Goal: Information Seeking & Learning: Understand process/instructions

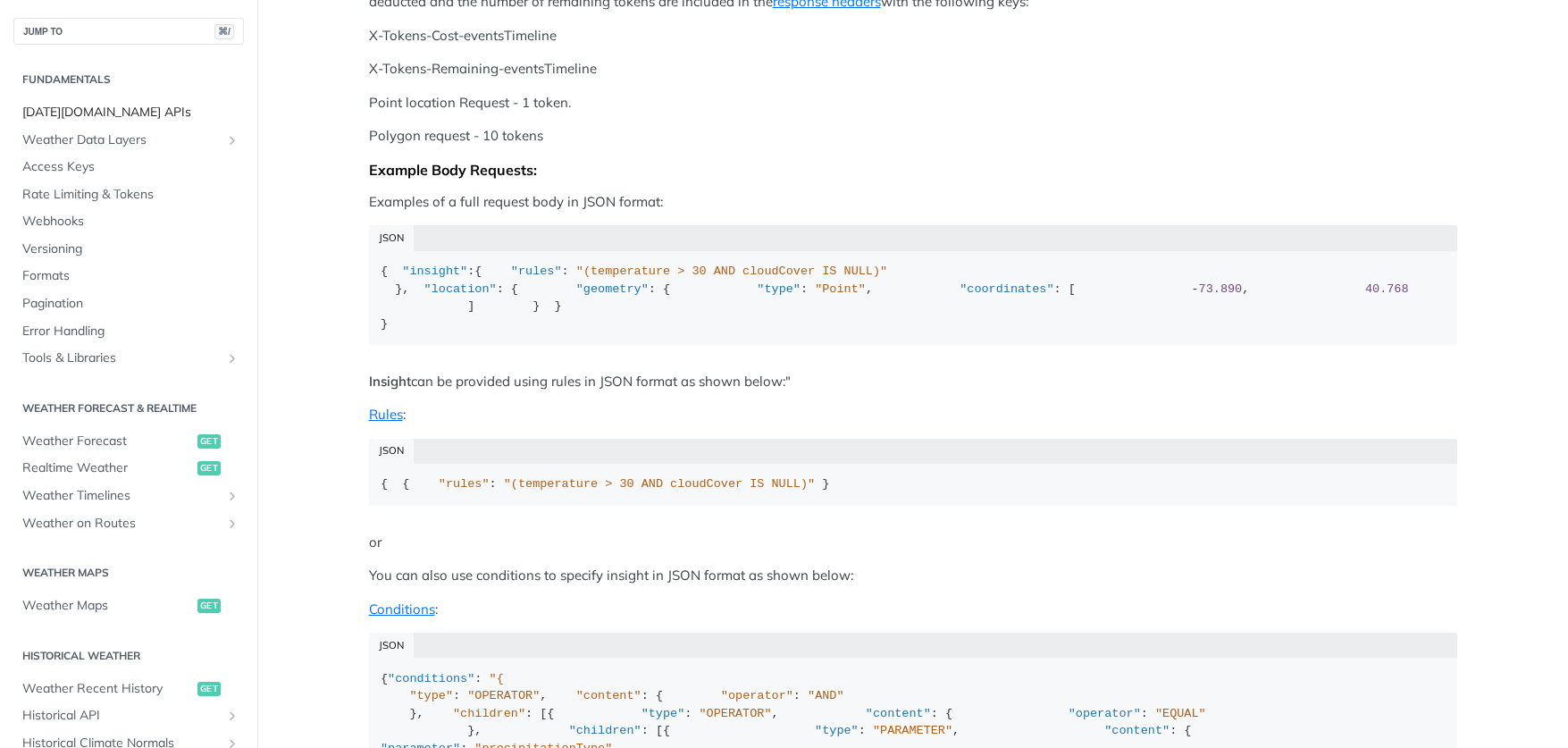
click at [83, 117] on span "[DATE][DOMAIN_NAME] APIs" at bounding box center [131, 112] width 217 height 18
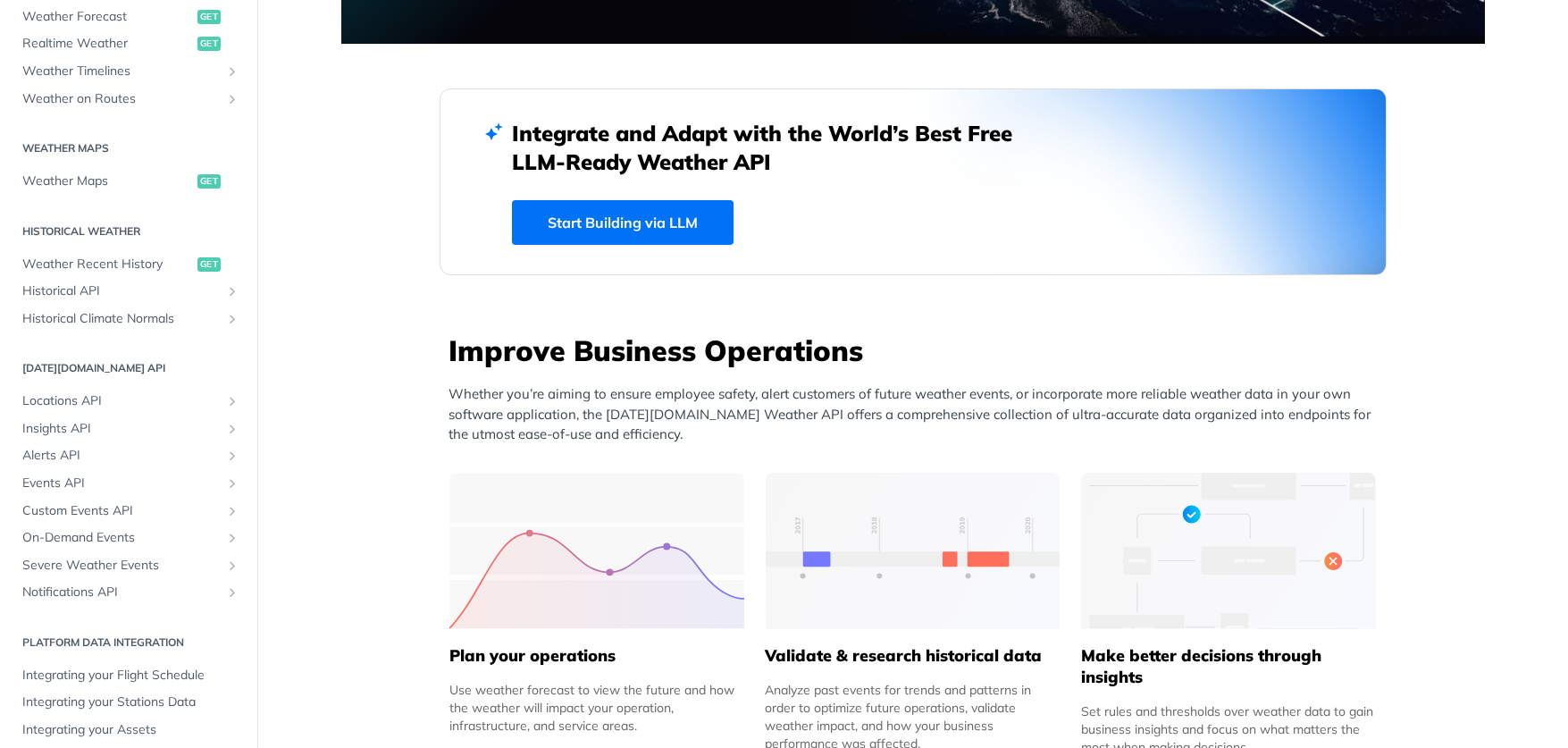
scroll to position [424, 0]
click at [83, 421] on span "Insights API" at bounding box center [121, 429] width 198 height 18
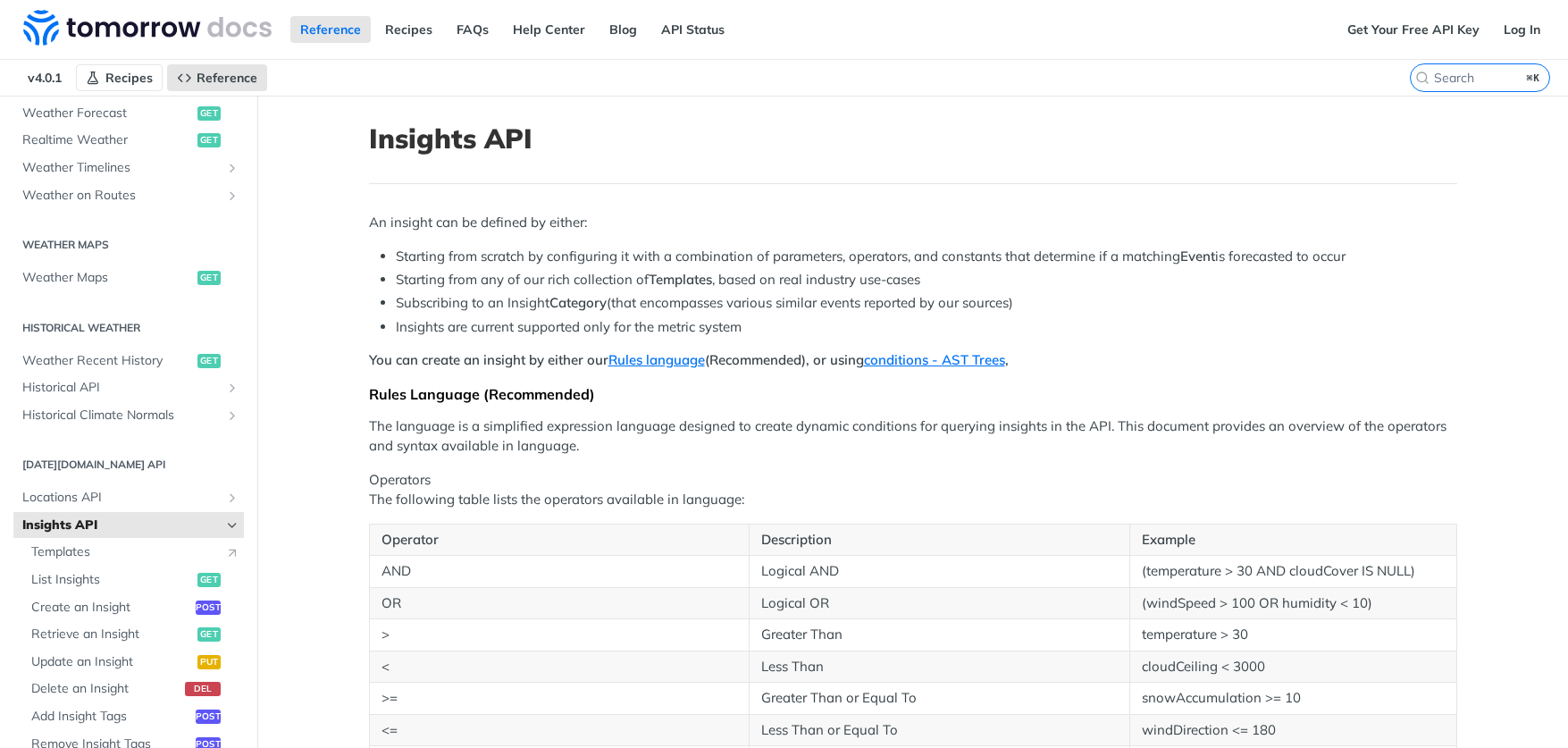
click at [104, 86] on link "Recipes" at bounding box center [119, 77] width 86 height 27
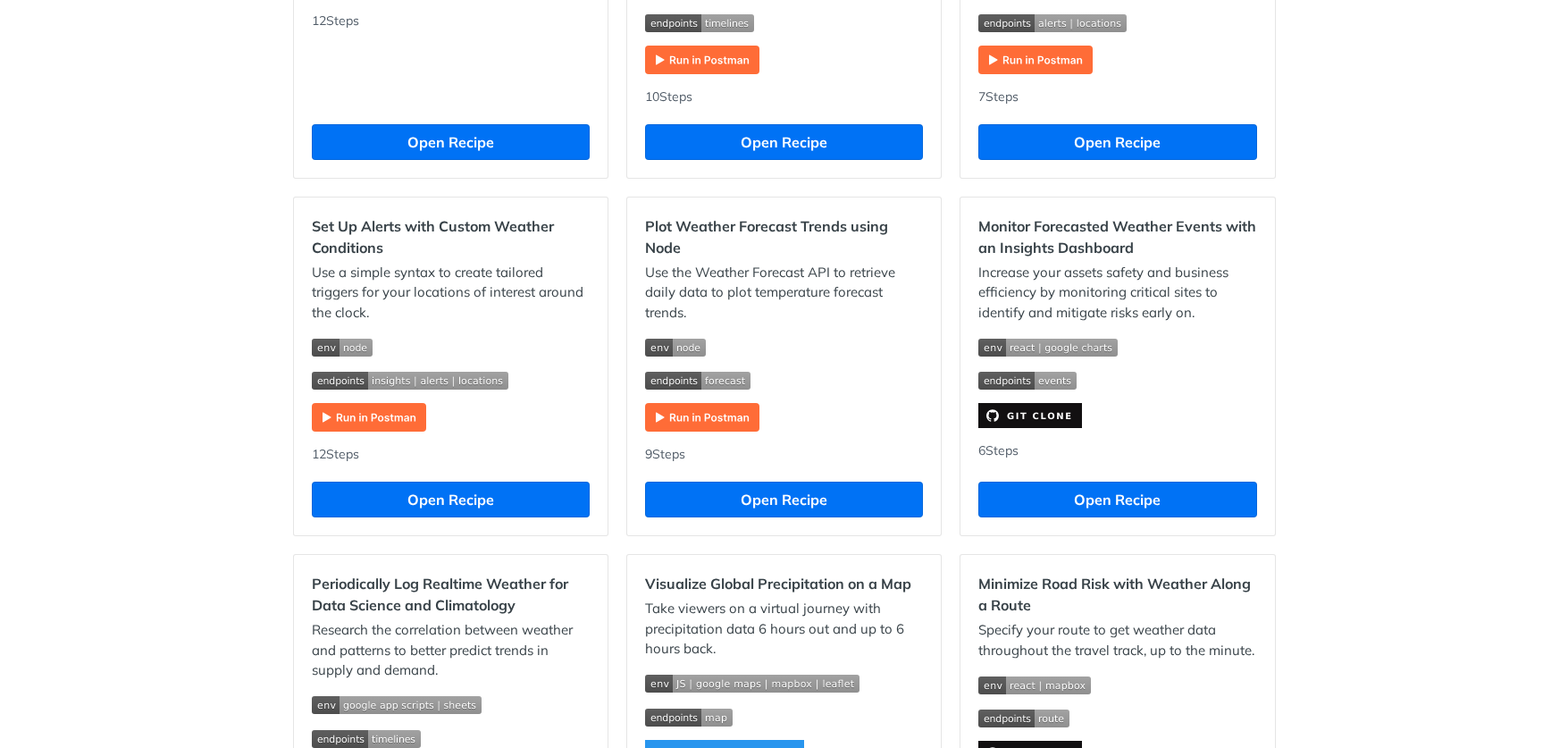
scroll to position [767, 0]
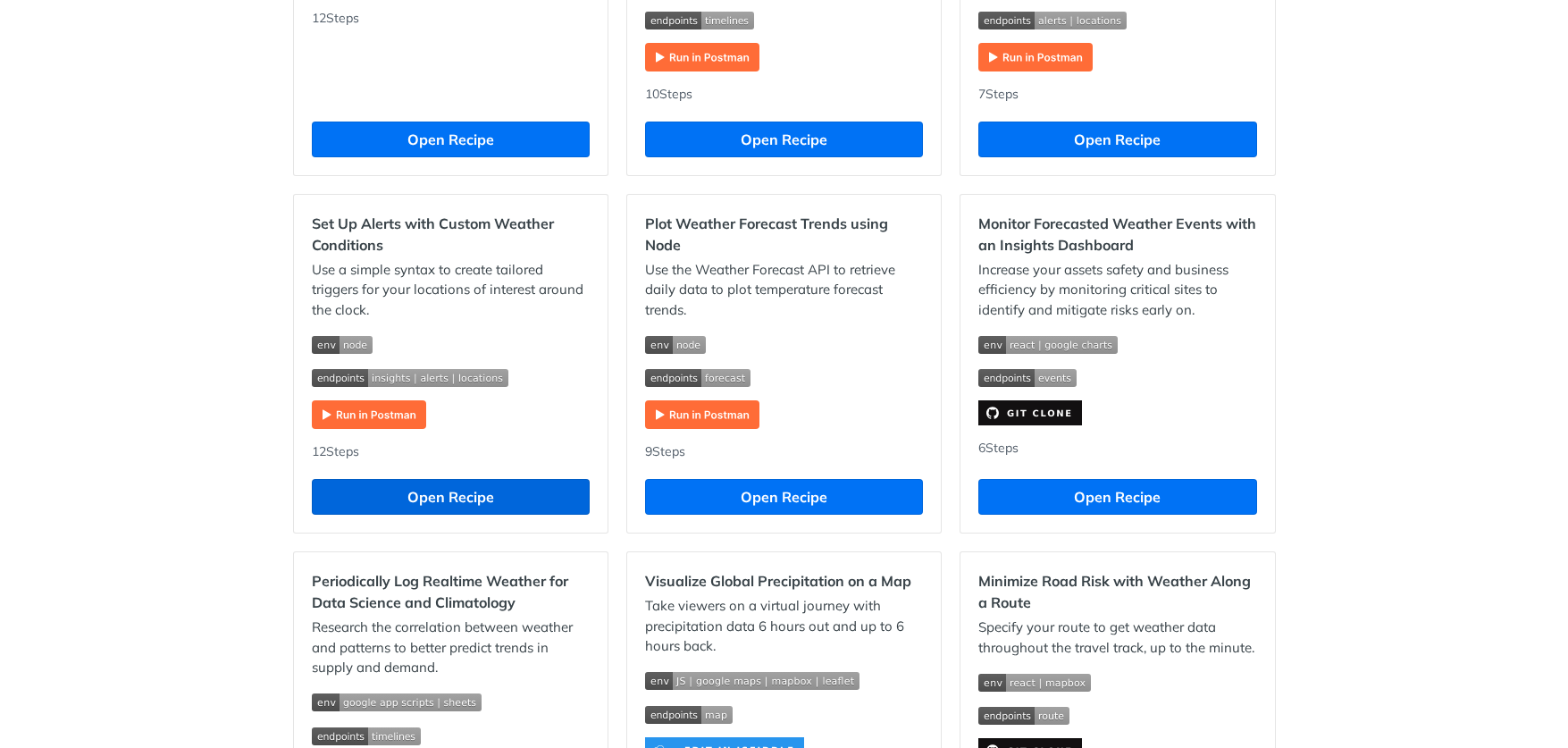
click at [400, 485] on button "Open Recipe" at bounding box center [451, 496] width 278 height 36
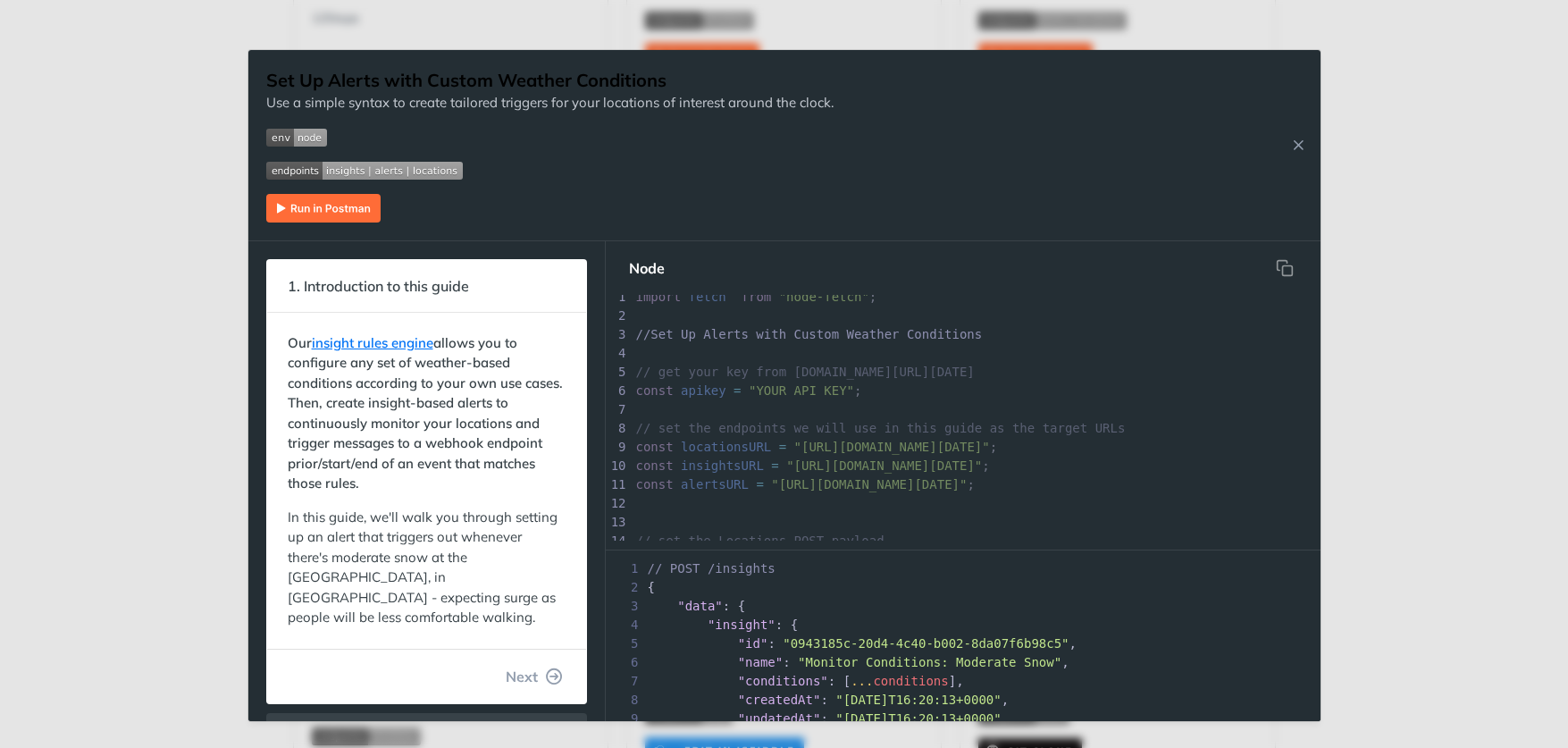
scroll to position [8, 1]
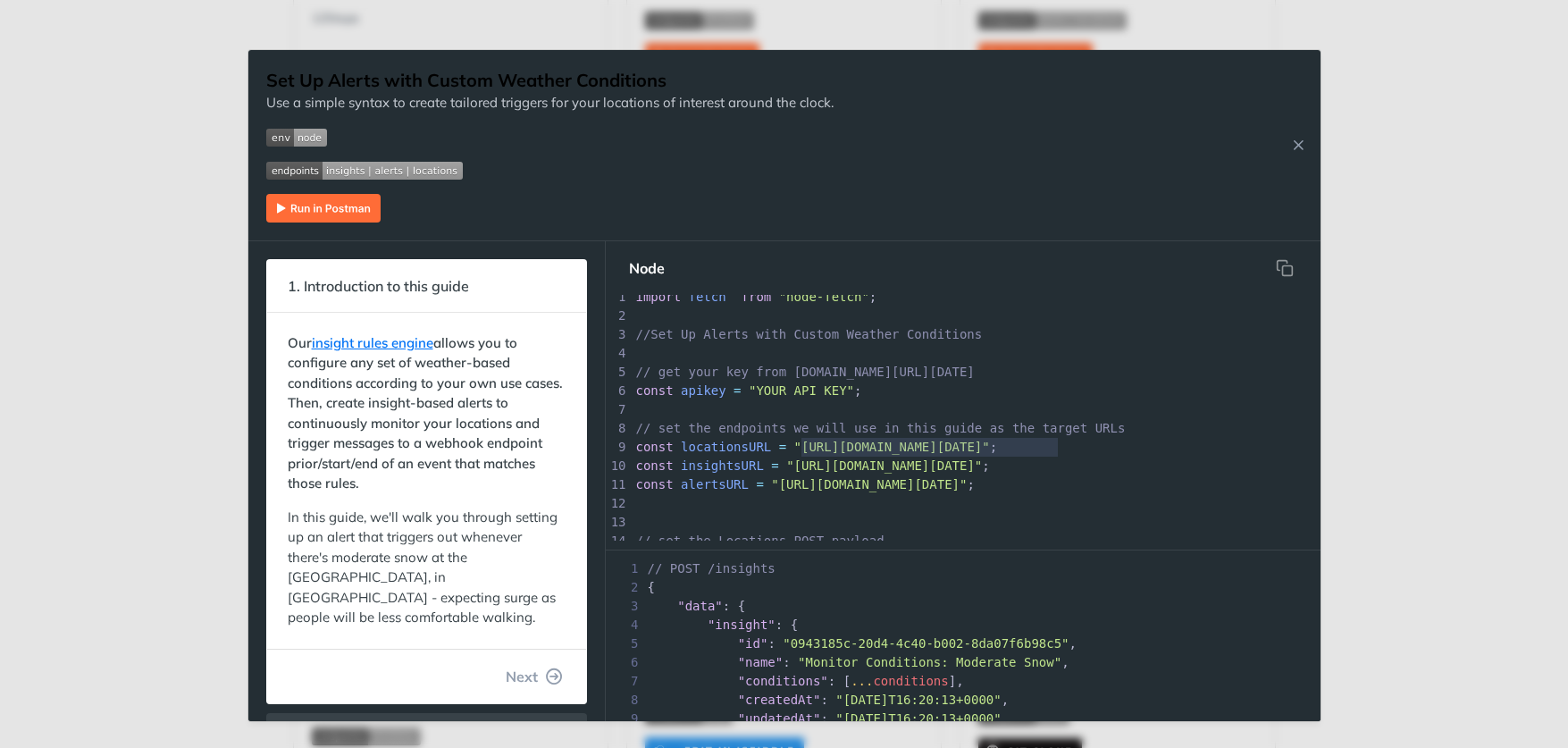
type textarea "[URL][DOMAIN_NAME][DATE]"
drag, startPoint x: 801, startPoint y: 443, endPoint x: 1070, endPoint y: 444, distance: 269.0
click at [1070, 444] on div "x main (); 1 import fetch from "node-fetch" ; 2 ​ 3 //Set Up Alerts with Custom…" at bounding box center [982, 616] width 699 height 657
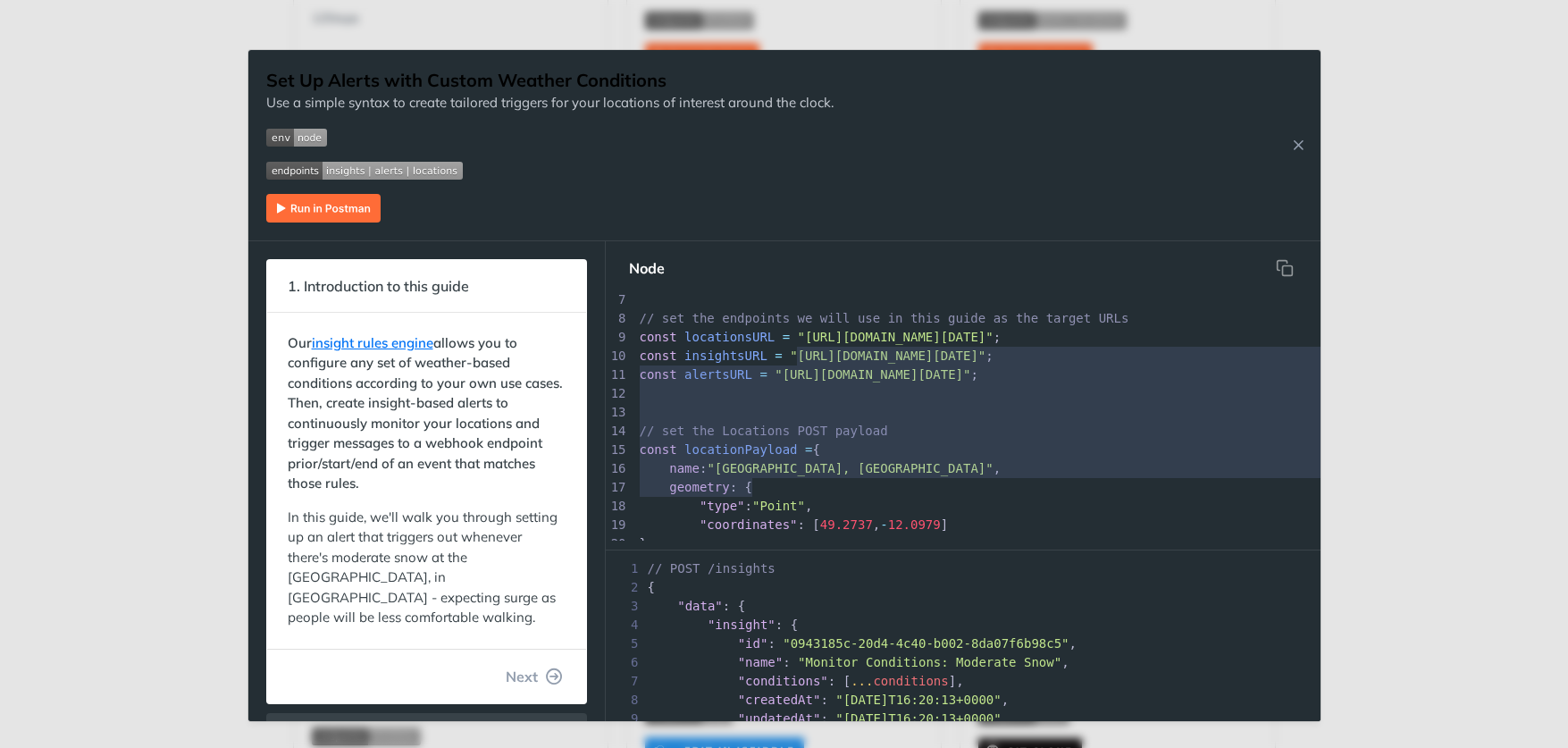
scroll to position [195, 0]
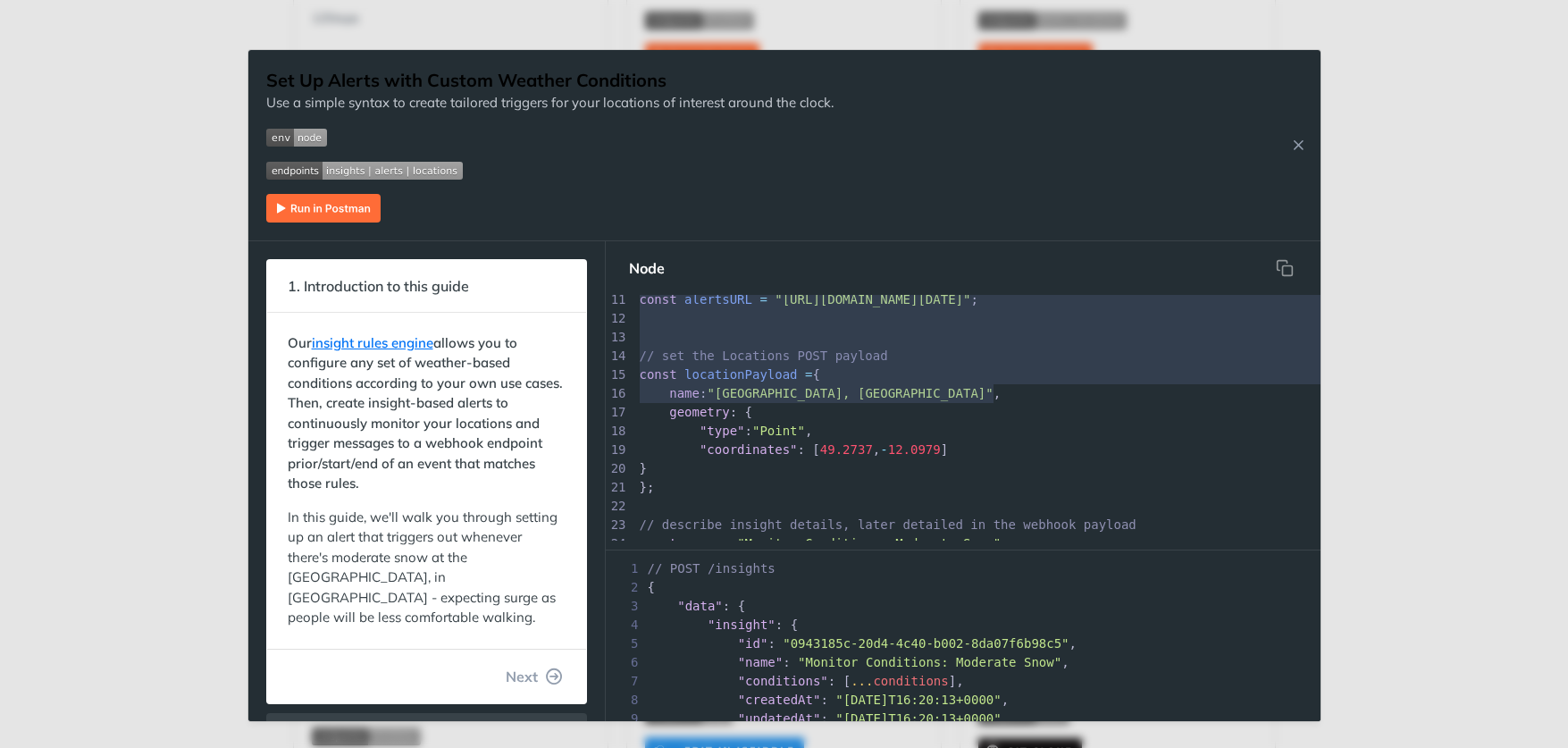
type textarea "[URL][DOMAIN_NAME][DATE]"; const alertsURL = "[URL][DOMAIN_NAME][DATE]"; // set…"
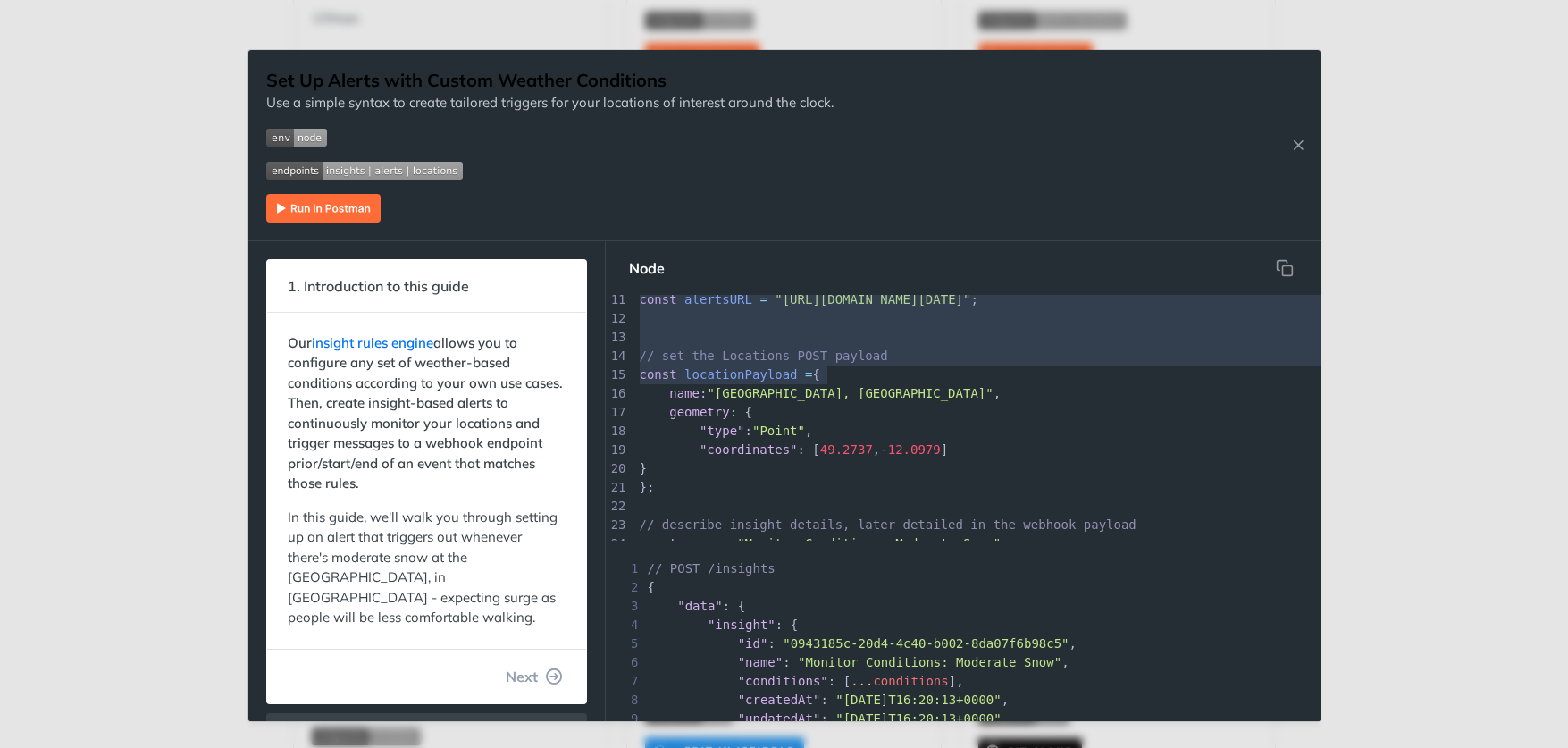
drag, startPoint x: 796, startPoint y: 461, endPoint x: 1157, endPoint y: 370, distance: 372.3
click at [1157, 370] on div "1 import fetch from "node-fetch" ; 2 ​ 3 //Set Up Alerts with Custom Weather Co…" at bounding box center [986, 430] width 699 height 657
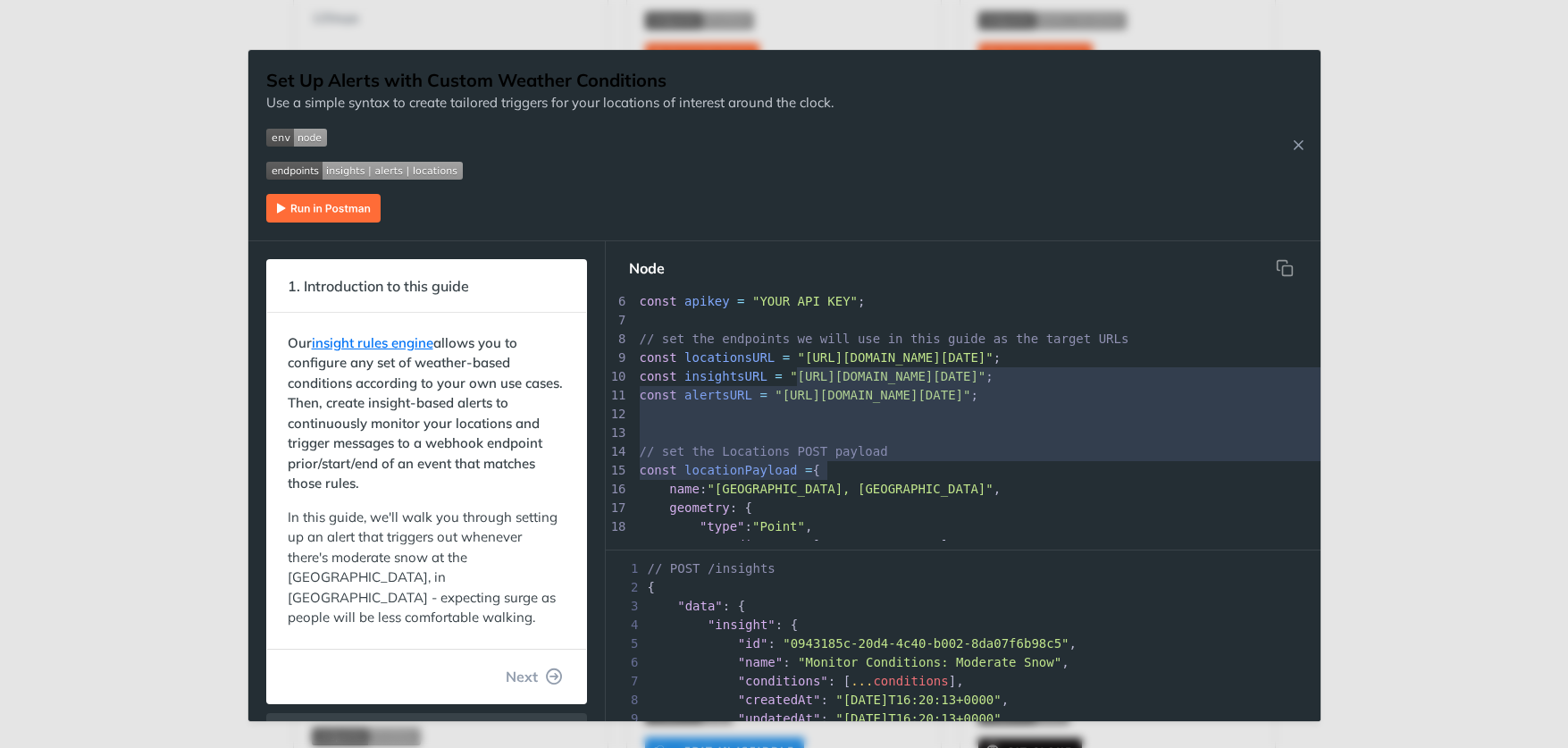
scroll to position [87, 0]
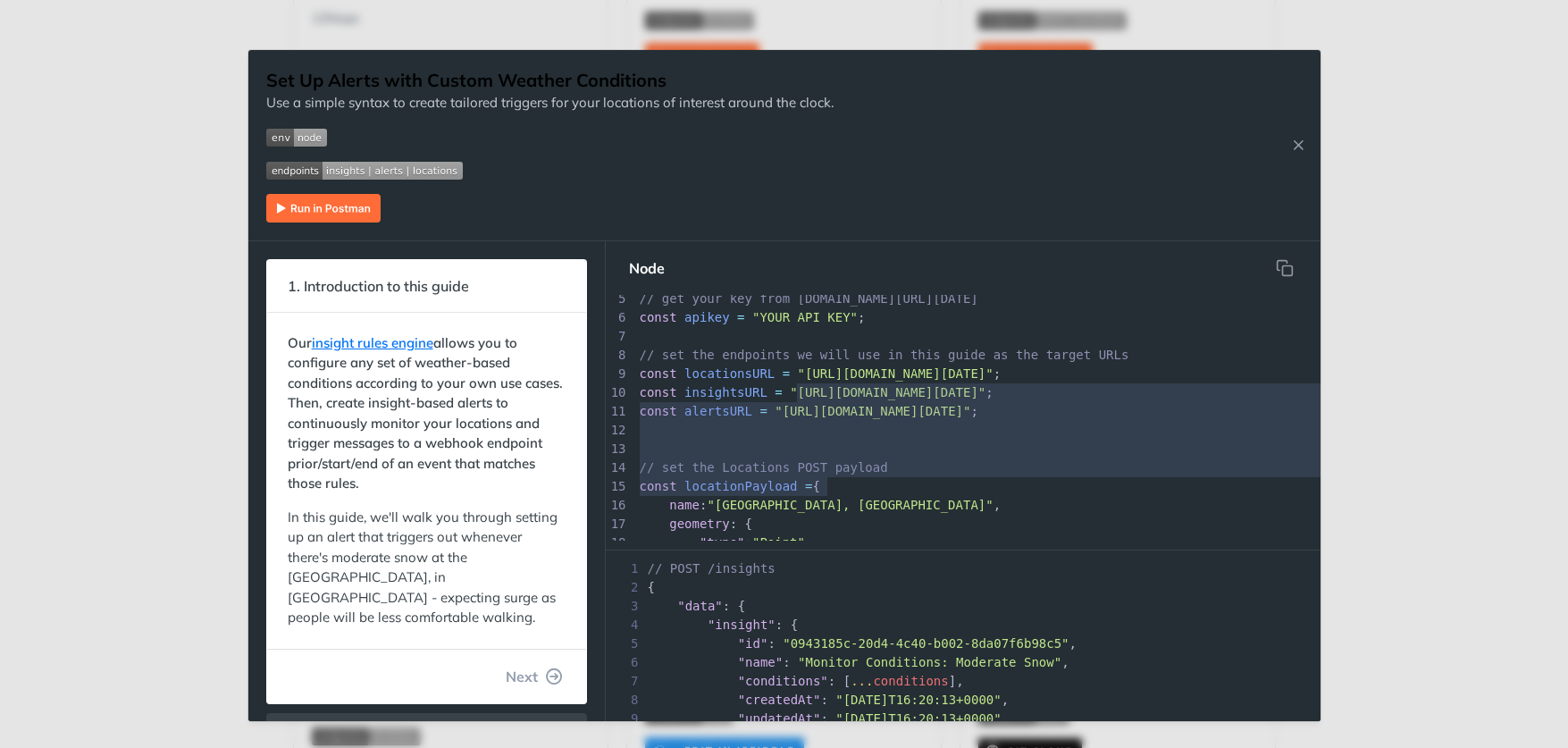
click at [994, 369] on span ""[URL][DOMAIN_NAME][DATE]"" at bounding box center [896, 373] width 196 height 14
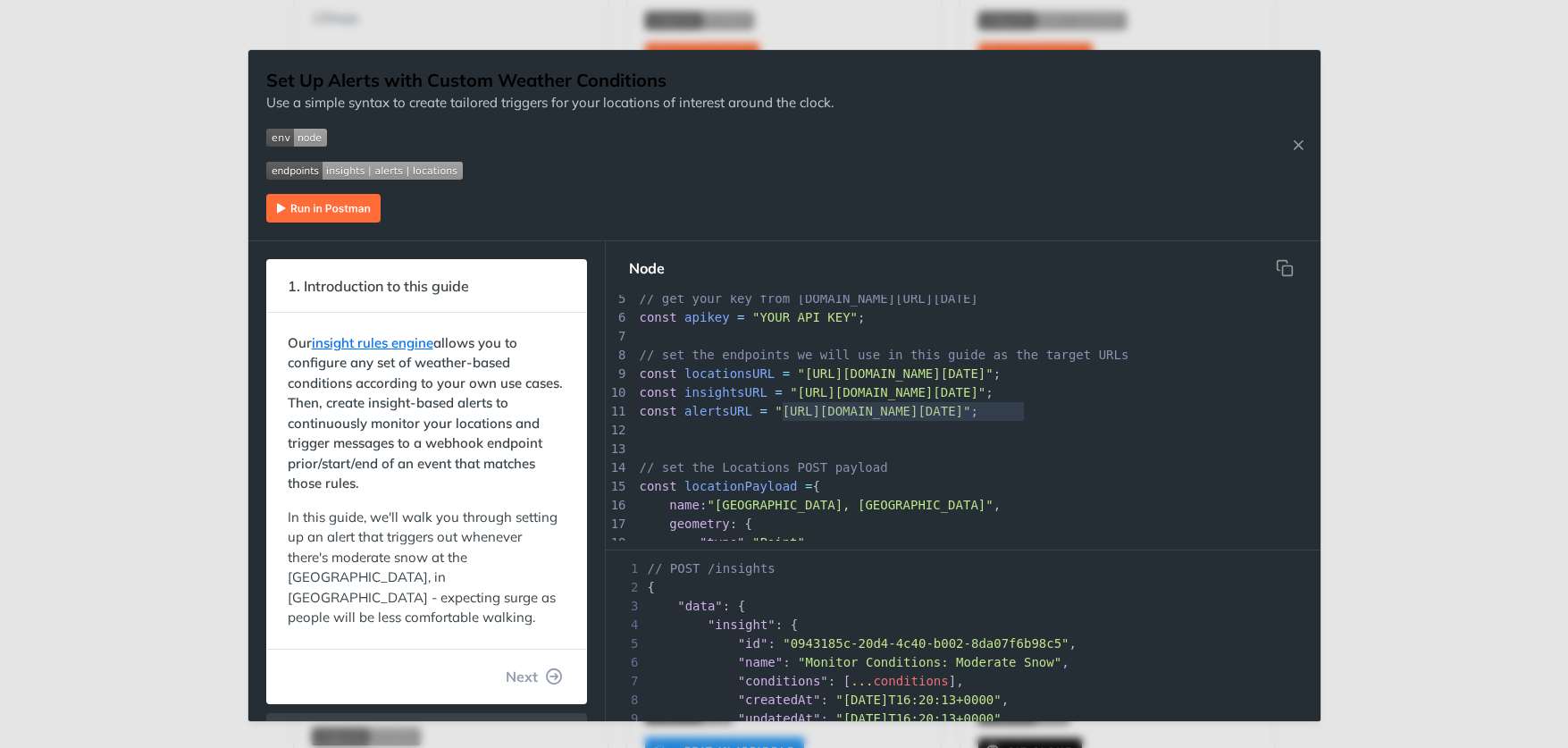
type textarea "[URL][DOMAIN_NAME][DATE]"
drag, startPoint x: 784, startPoint y: 408, endPoint x: 1027, endPoint y: 415, distance: 243.1
click at [1027, 415] on div "x main (); 1 import fetch from "node-fetch" ; 2 ​ 3 //Set Up Alerts with Custom…" at bounding box center [986, 542] width 699 height 657
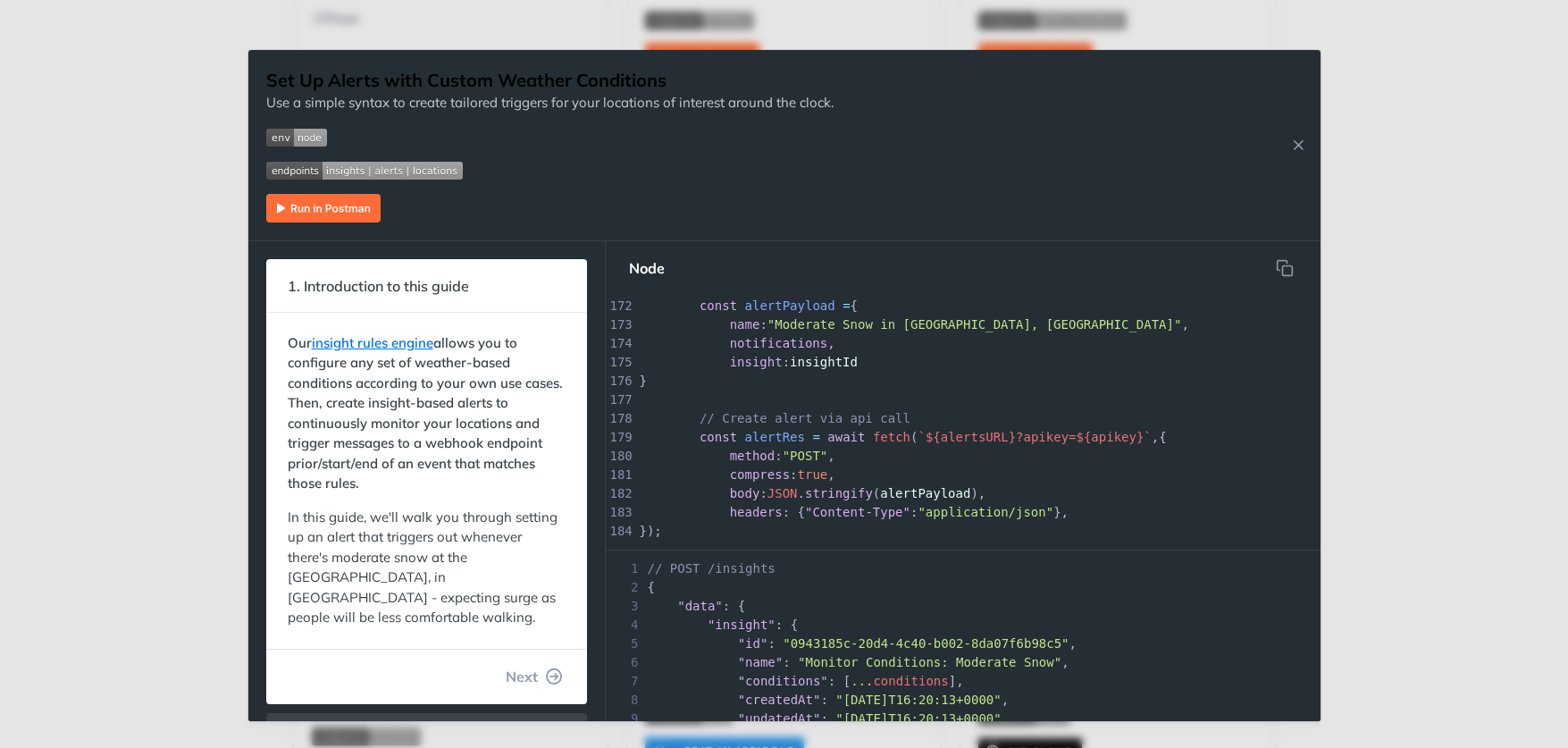
scroll to position [3210, 0]
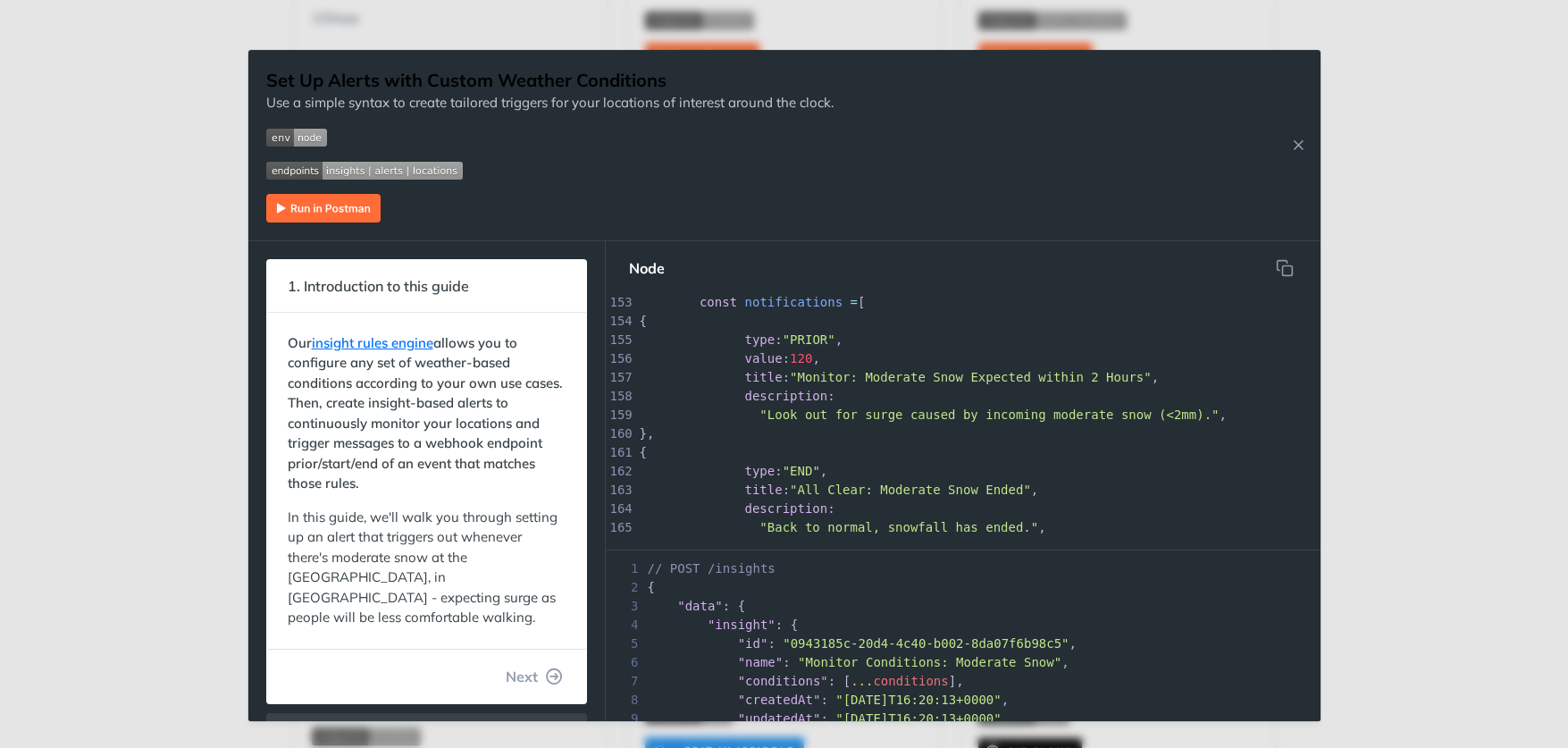
click at [1079, 439] on pre "}," at bounding box center [986, 433] width 699 height 19
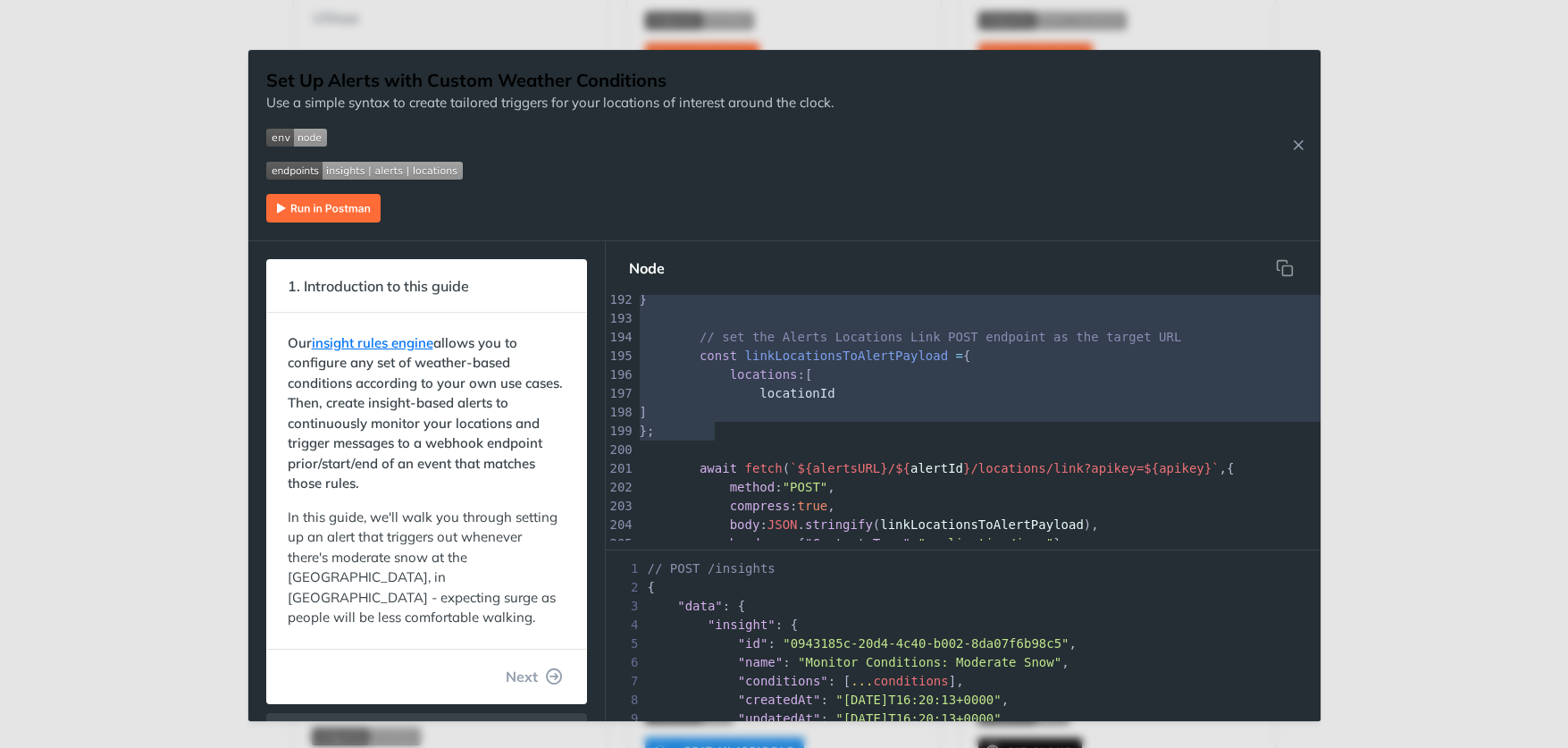
type textarea "{ type: "PRIOR", value: 120, title: "Monitor: Moderate Snow Expected within 2 H…"
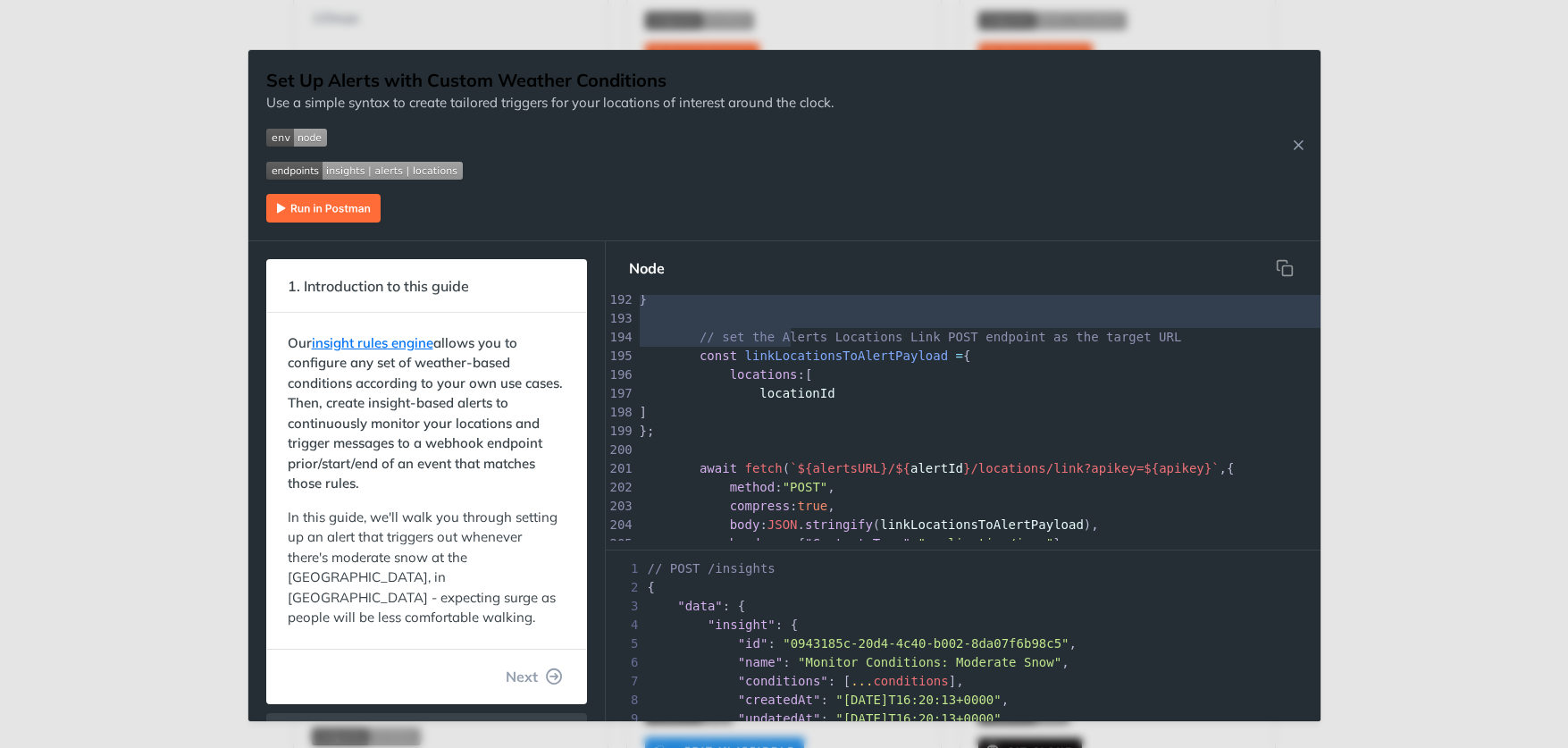
drag, startPoint x: 729, startPoint y: 319, endPoint x: 788, endPoint y: 334, distance: 60.9
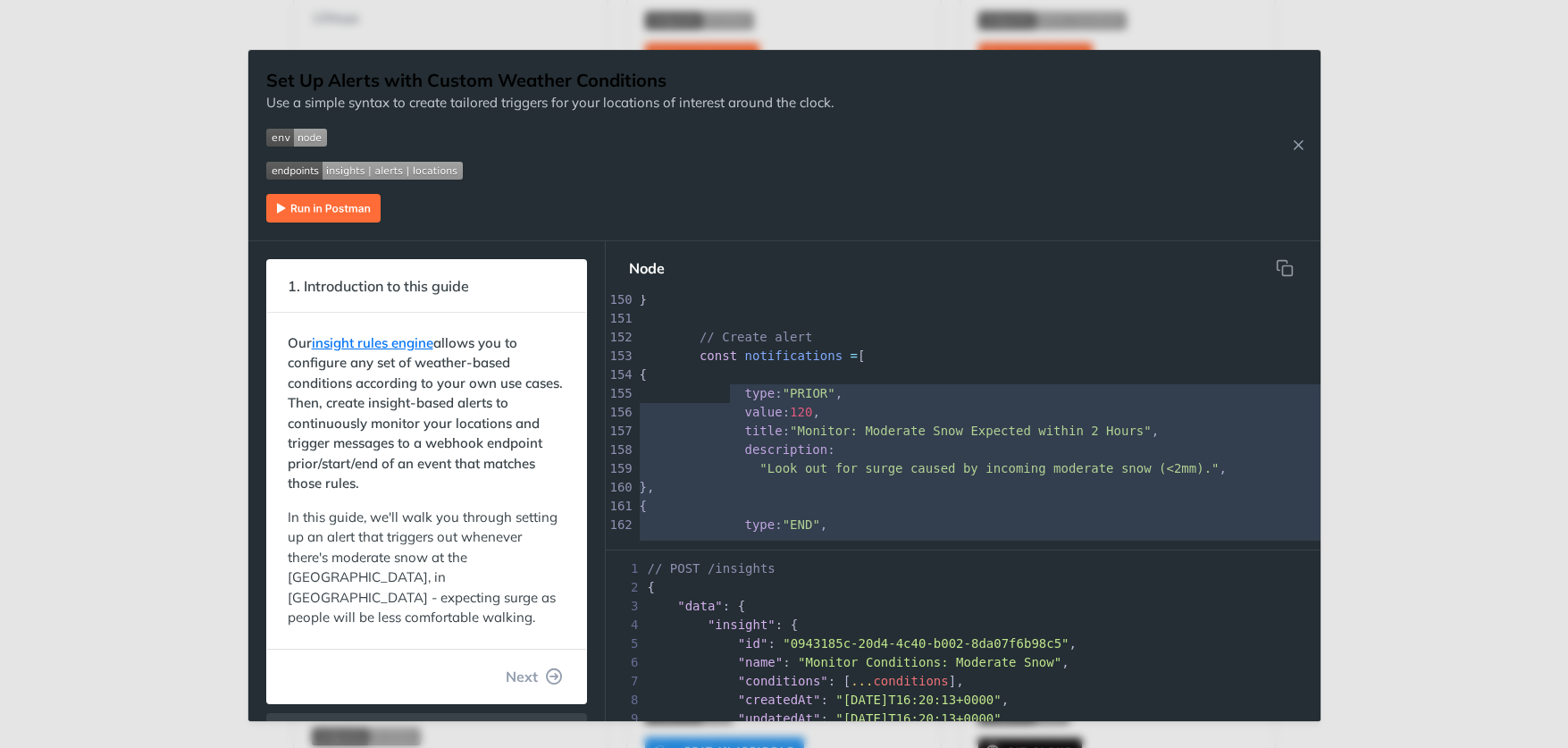
type textarea "{ type: "PRIOR", value: 120, title: "Monitor: Moderate Snow Expected within 2 H…"
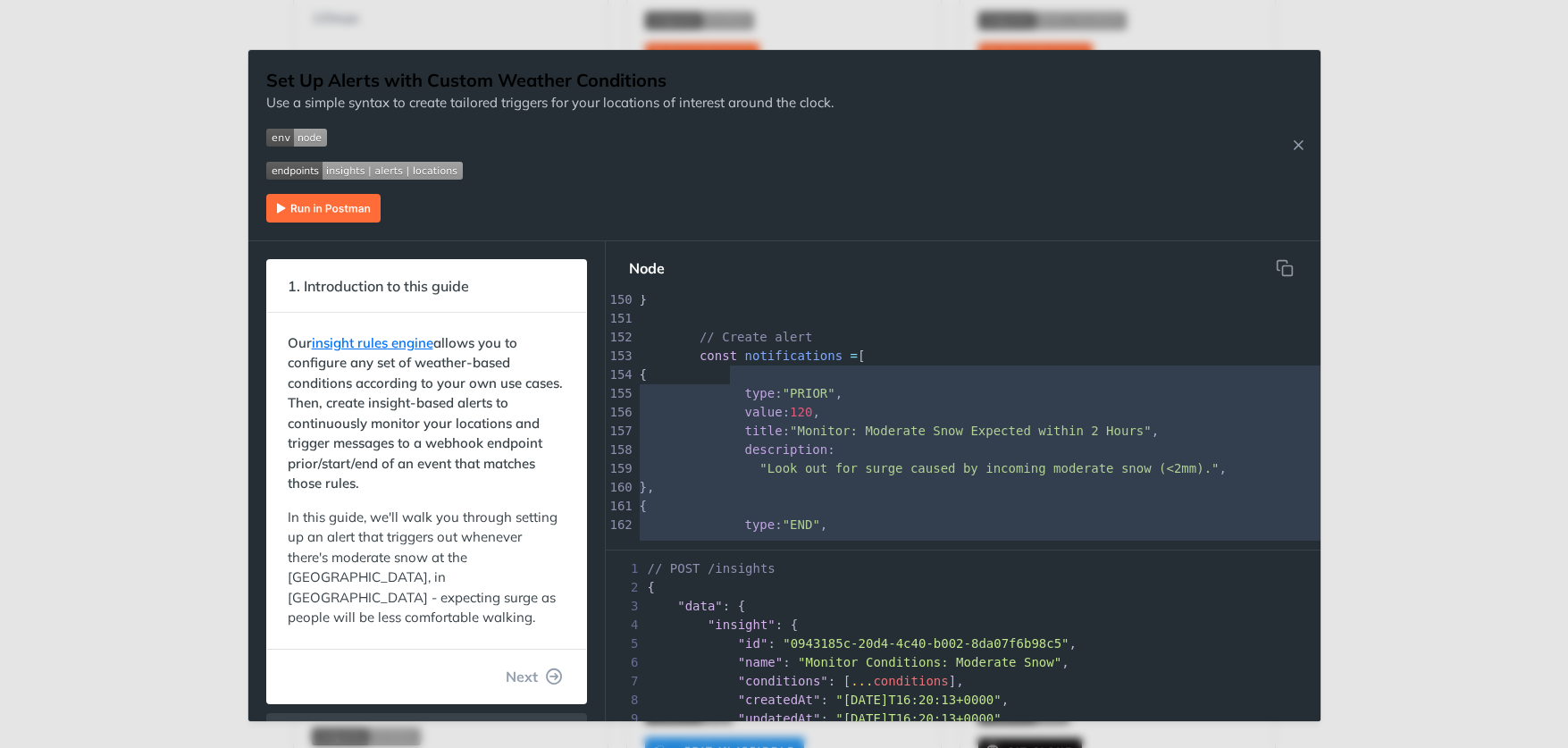
drag, startPoint x: 750, startPoint y: 488, endPoint x: 732, endPoint y: 378, distance: 111.5
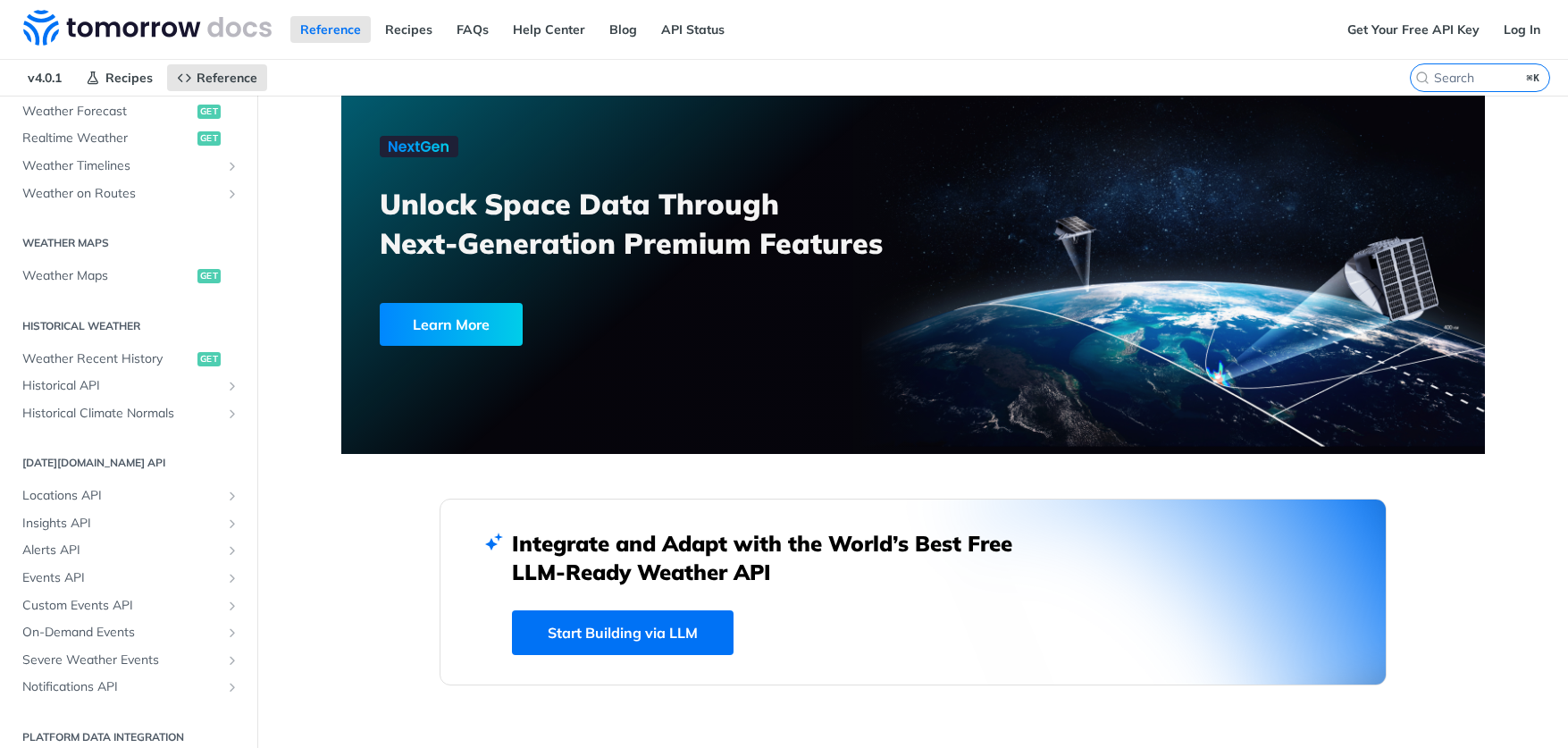
scroll to position [424, 0]
click at [77, 516] on span "Insights API" at bounding box center [121, 524] width 198 height 18
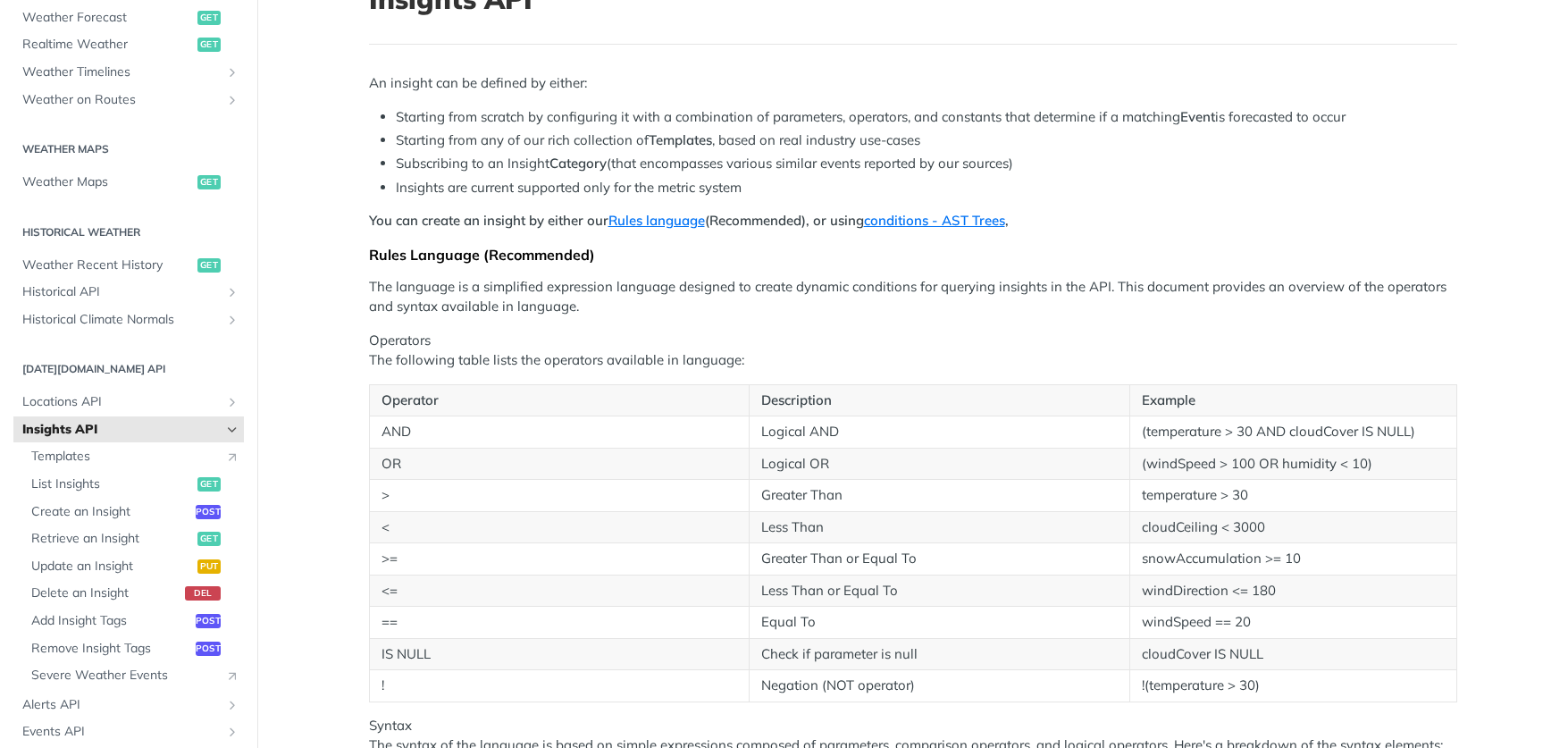
scroll to position [141, 0]
click at [88, 503] on span "Create an Insight" at bounding box center [111, 511] width 160 height 18
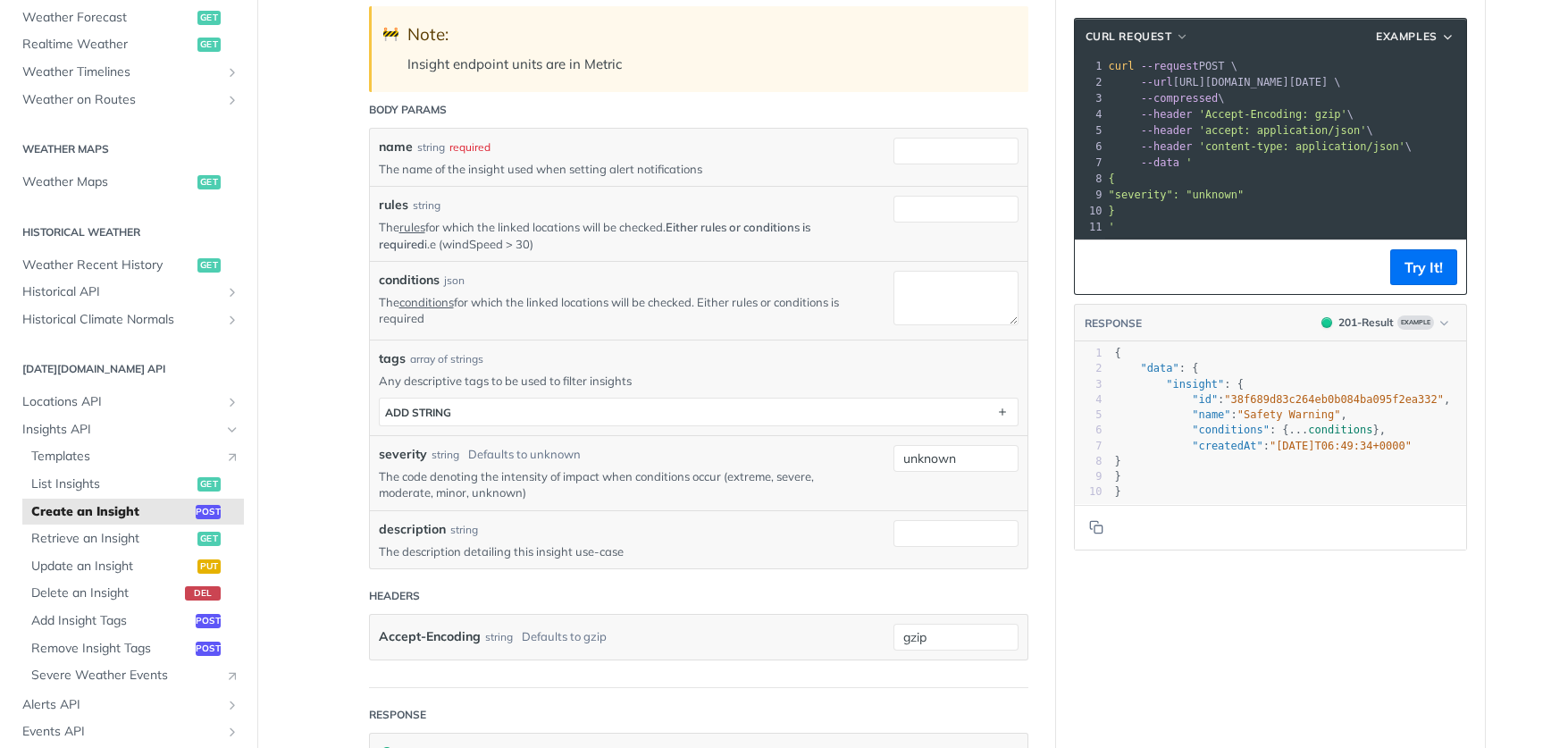
scroll to position [377, 0]
click at [57, 447] on span "Templates" at bounding box center [123, 456] width 185 height 18
click at [81, 427] on span "Insights API" at bounding box center [121, 429] width 198 height 18
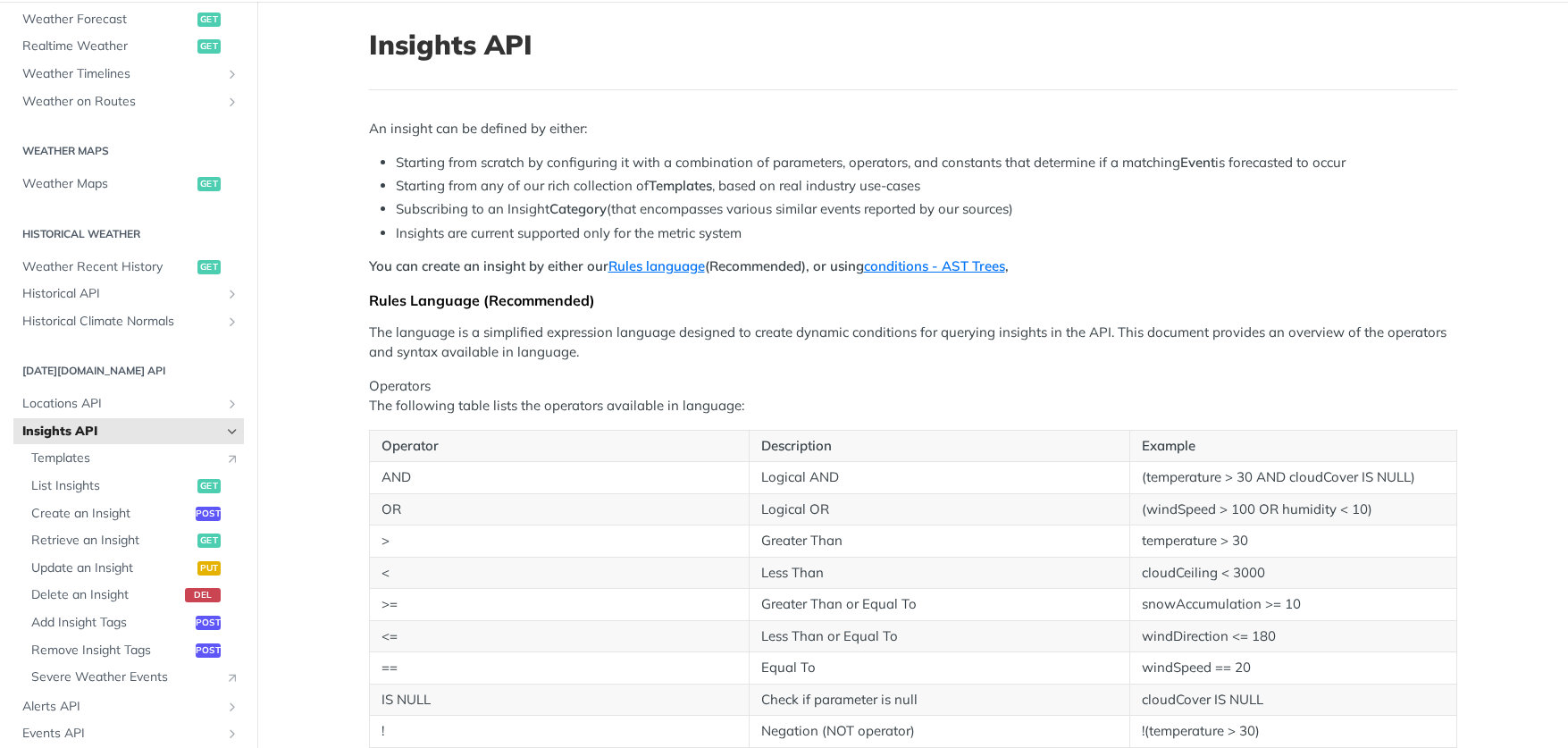
scroll to position [95, 0]
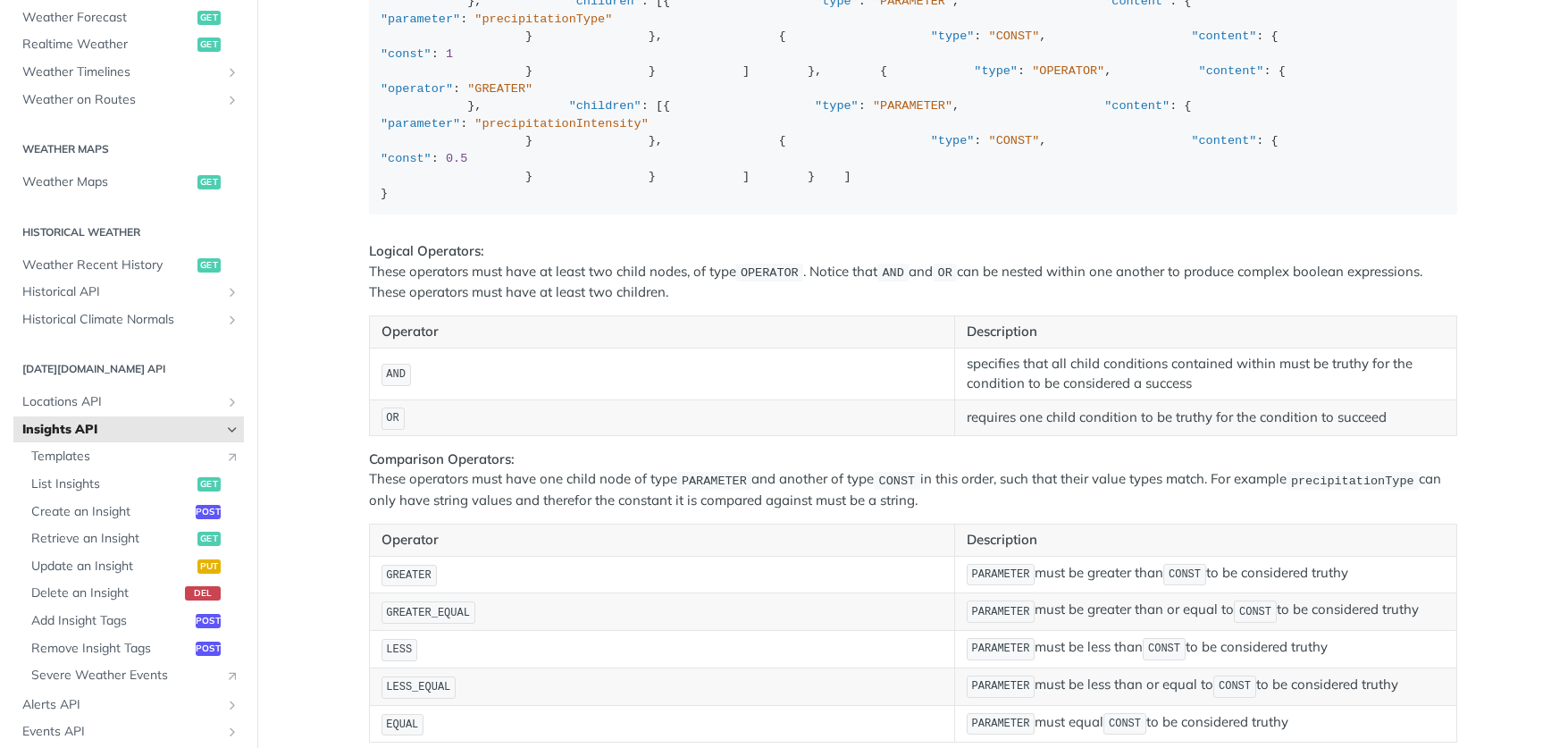
scroll to position [2198, 0]
drag, startPoint x: 659, startPoint y: 486, endPoint x: 817, endPoint y: 488, distance: 158.0
click at [648, 132] on span ""precipitationIntensity"" at bounding box center [561, 125] width 173 height 13
copy span "precipitationIntensity"
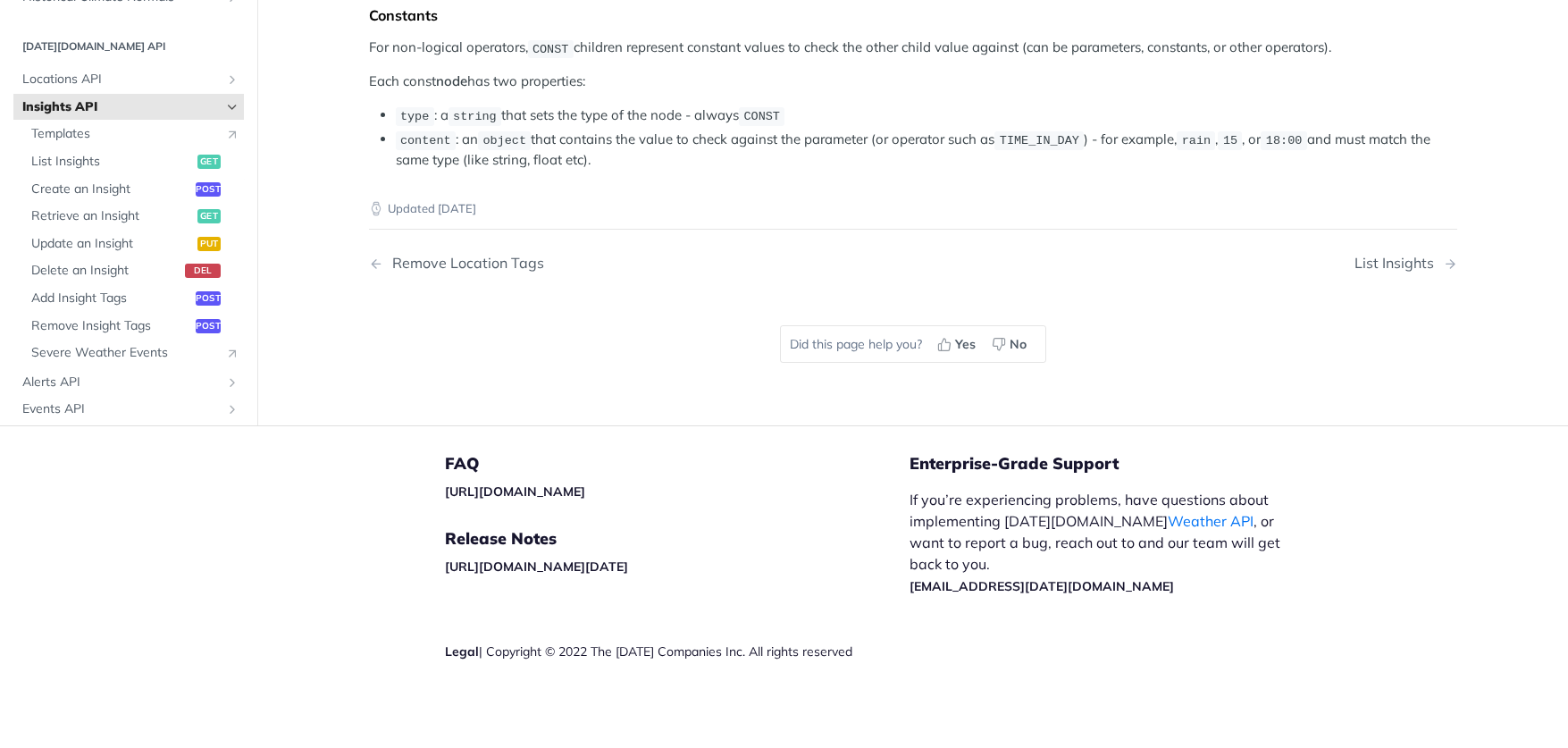
scroll to position [3562, 0]
click at [86, 198] on span "Create an Insight" at bounding box center [111, 189] width 160 height 18
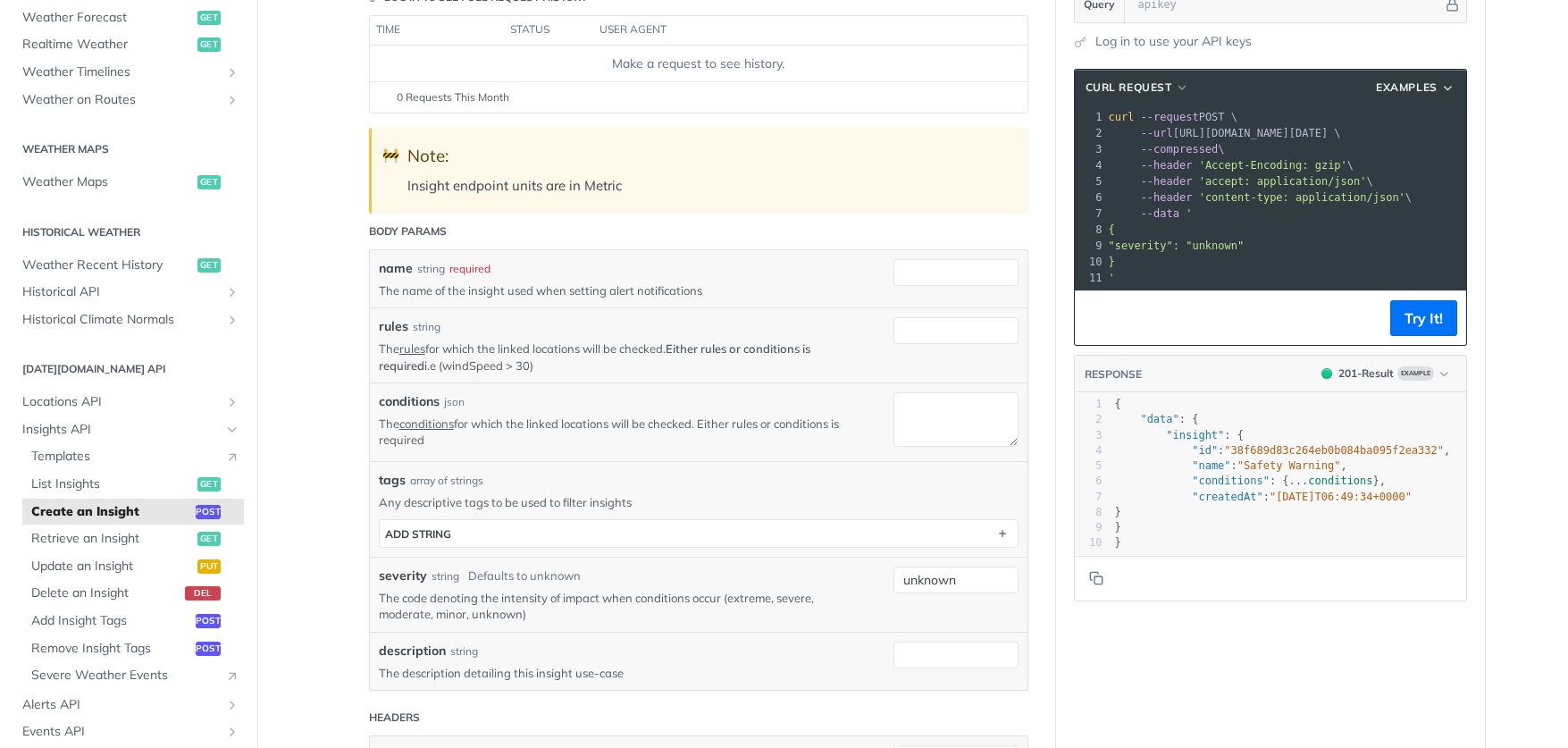
scroll to position [252, 0]
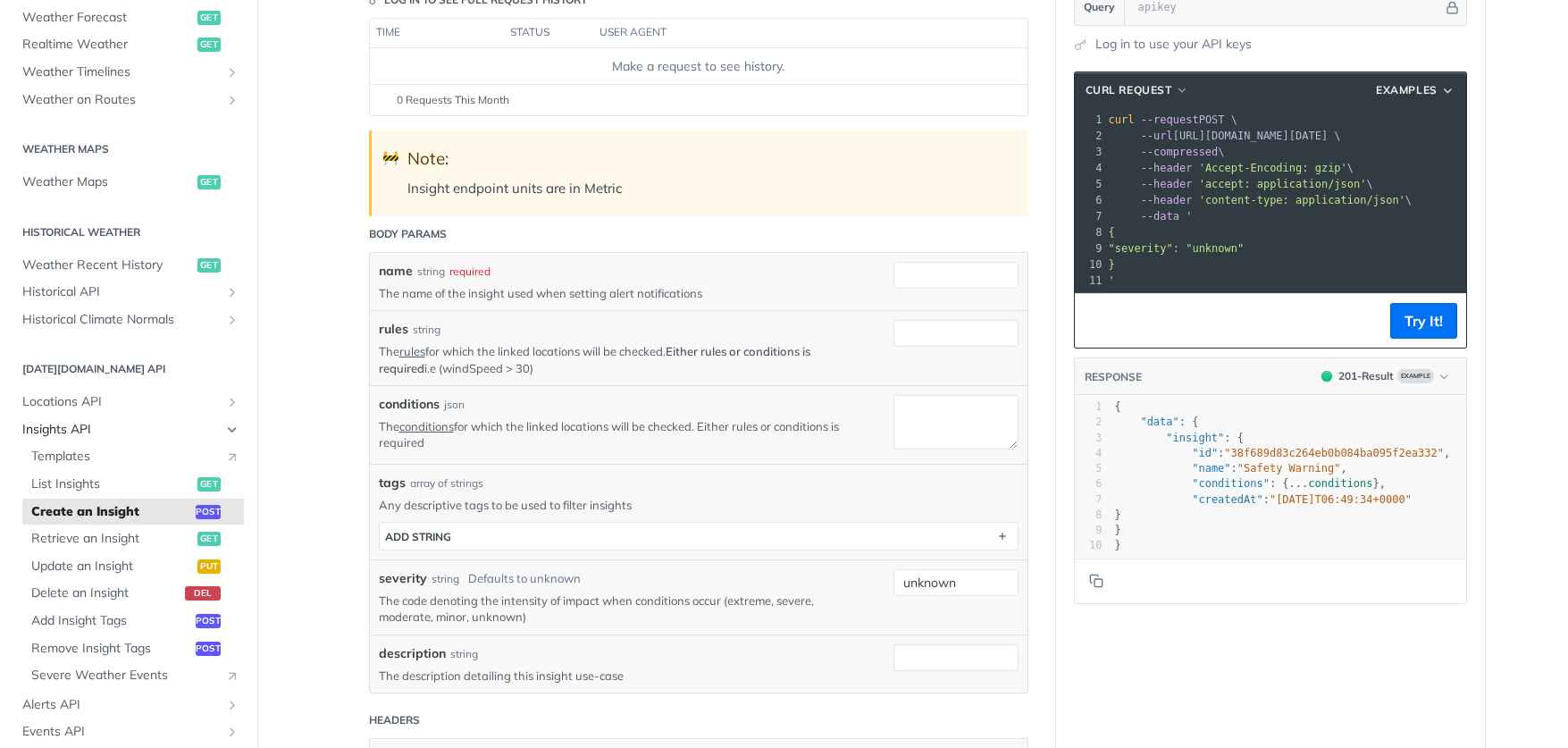
click at [62, 421] on span "Insights API" at bounding box center [121, 429] width 198 height 18
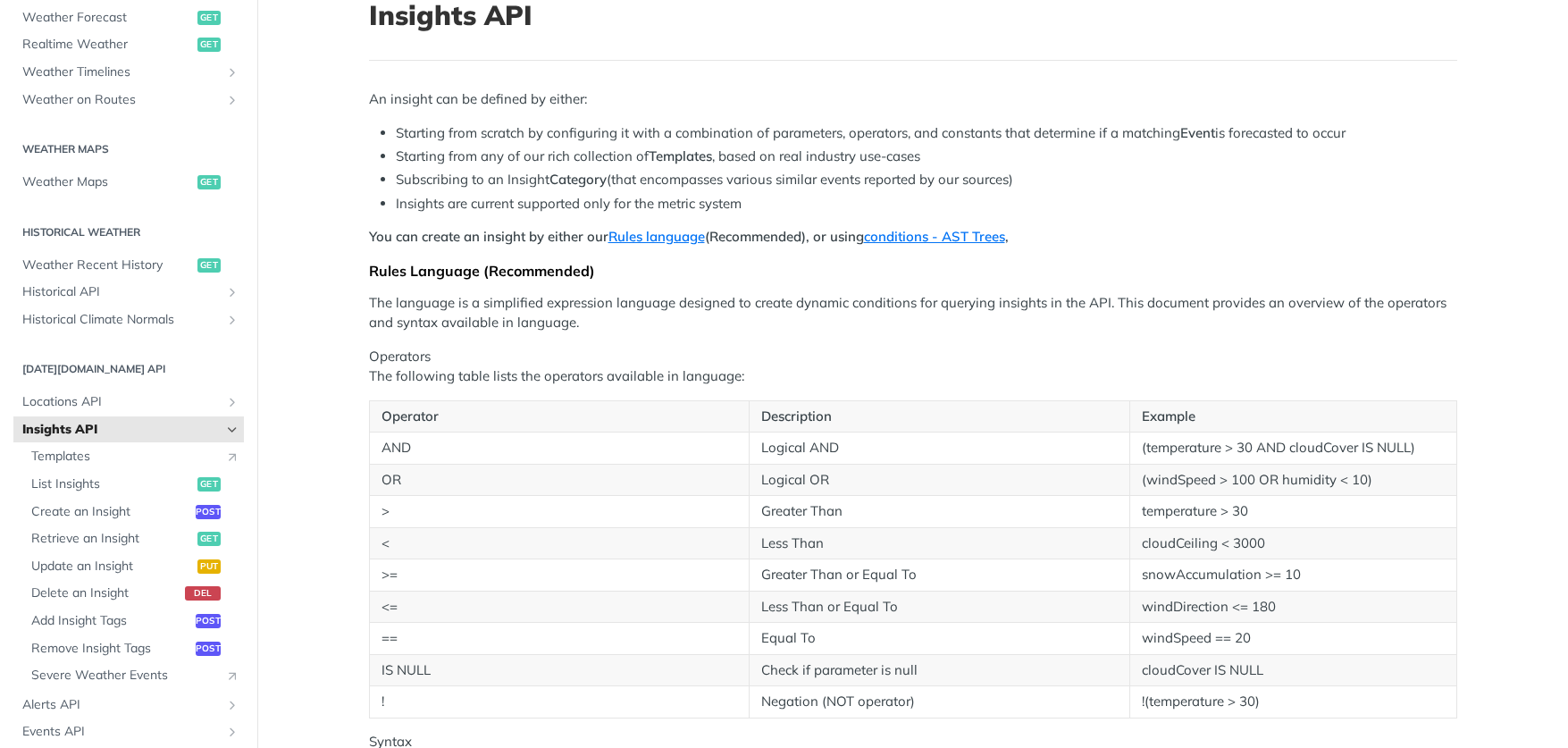
scroll to position [132, 0]
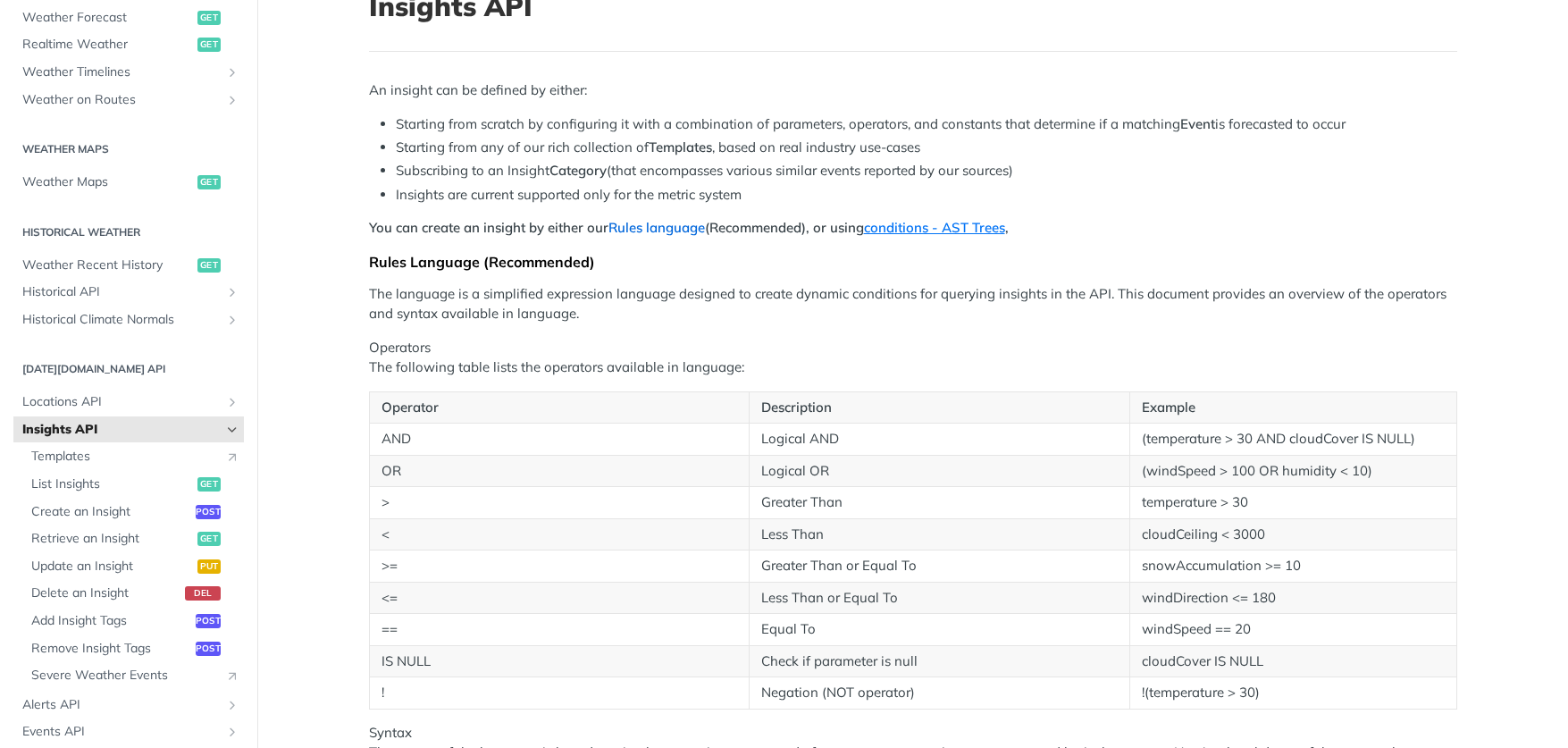
click at [648, 226] on link "Rules language" at bounding box center [656, 227] width 97 height 17
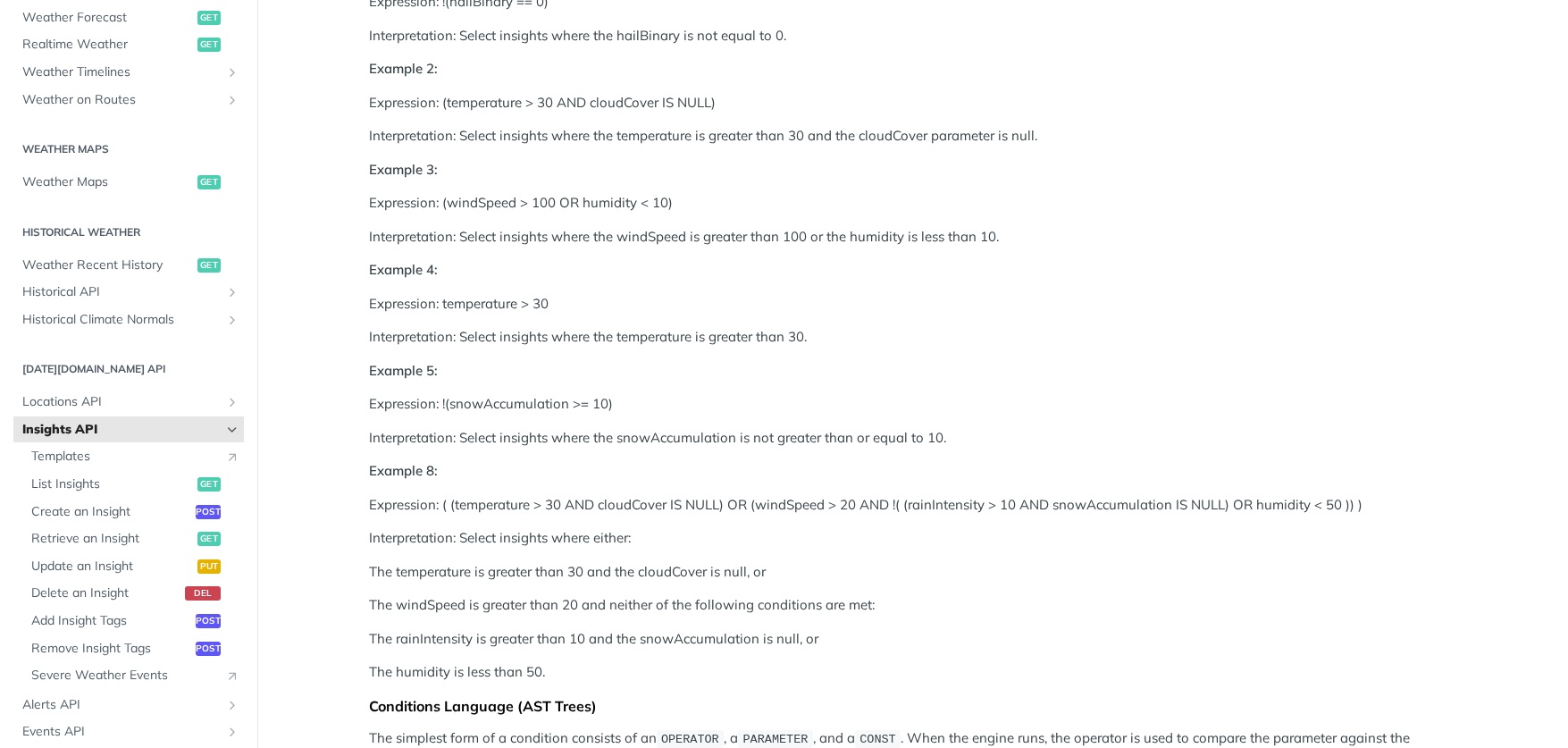
scroll to position [1234, 0]
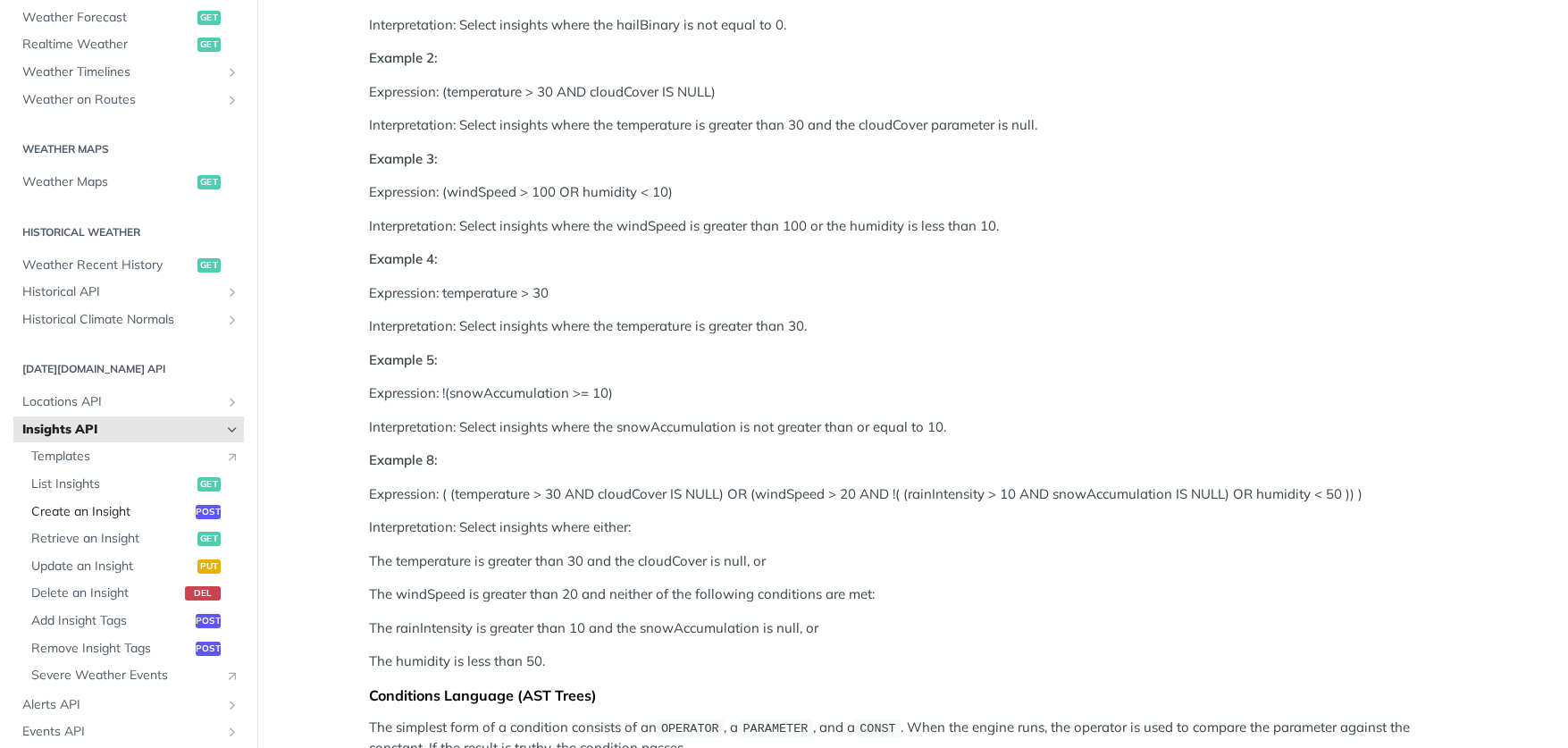
click at [85, 508] on link "Create an Insight post" at bounding box center [133, 511] width 222 height 27
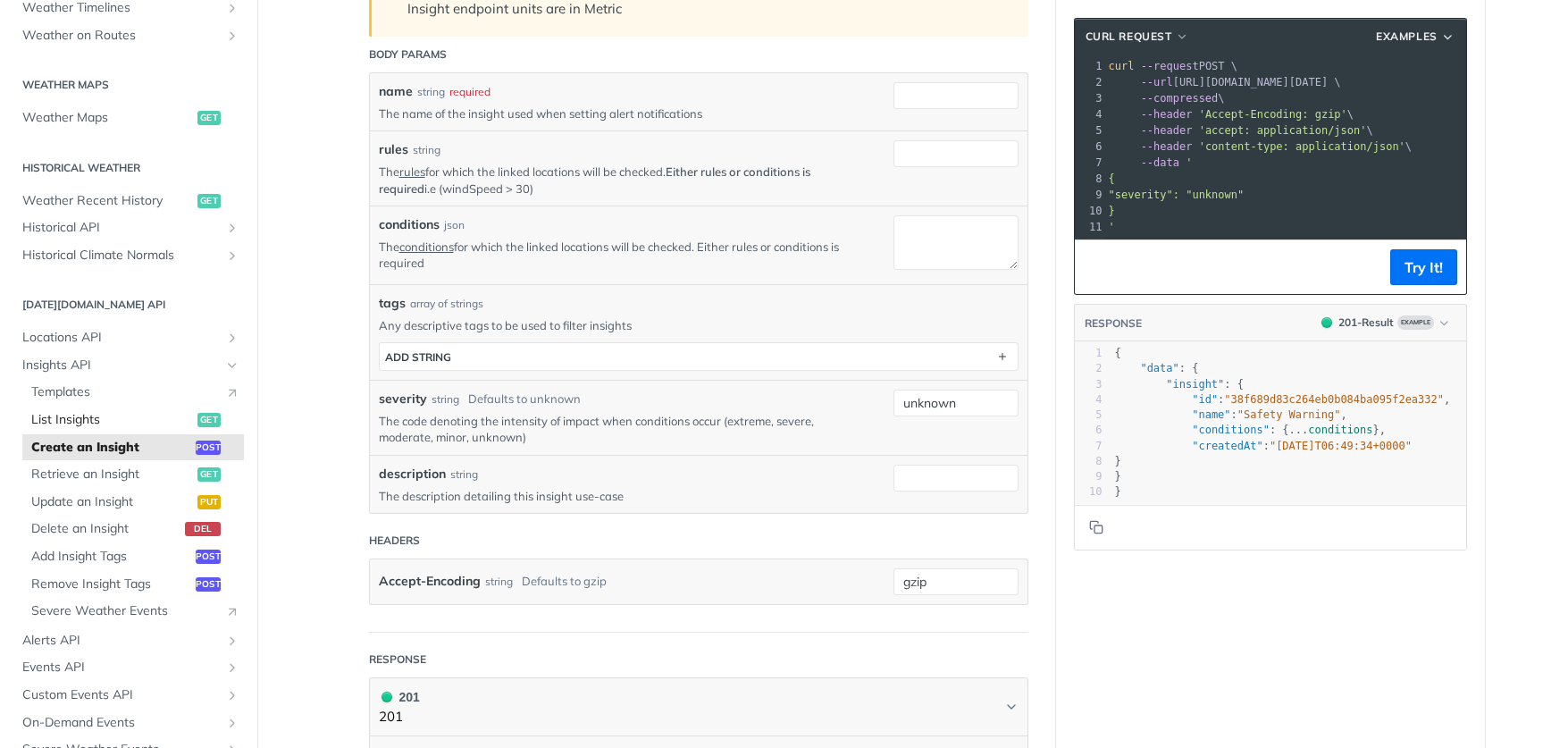
scroll to position [491, 0]
click at [74, 629] on span "Alerts API" at bounding box center [121, 637] width 198 height 18
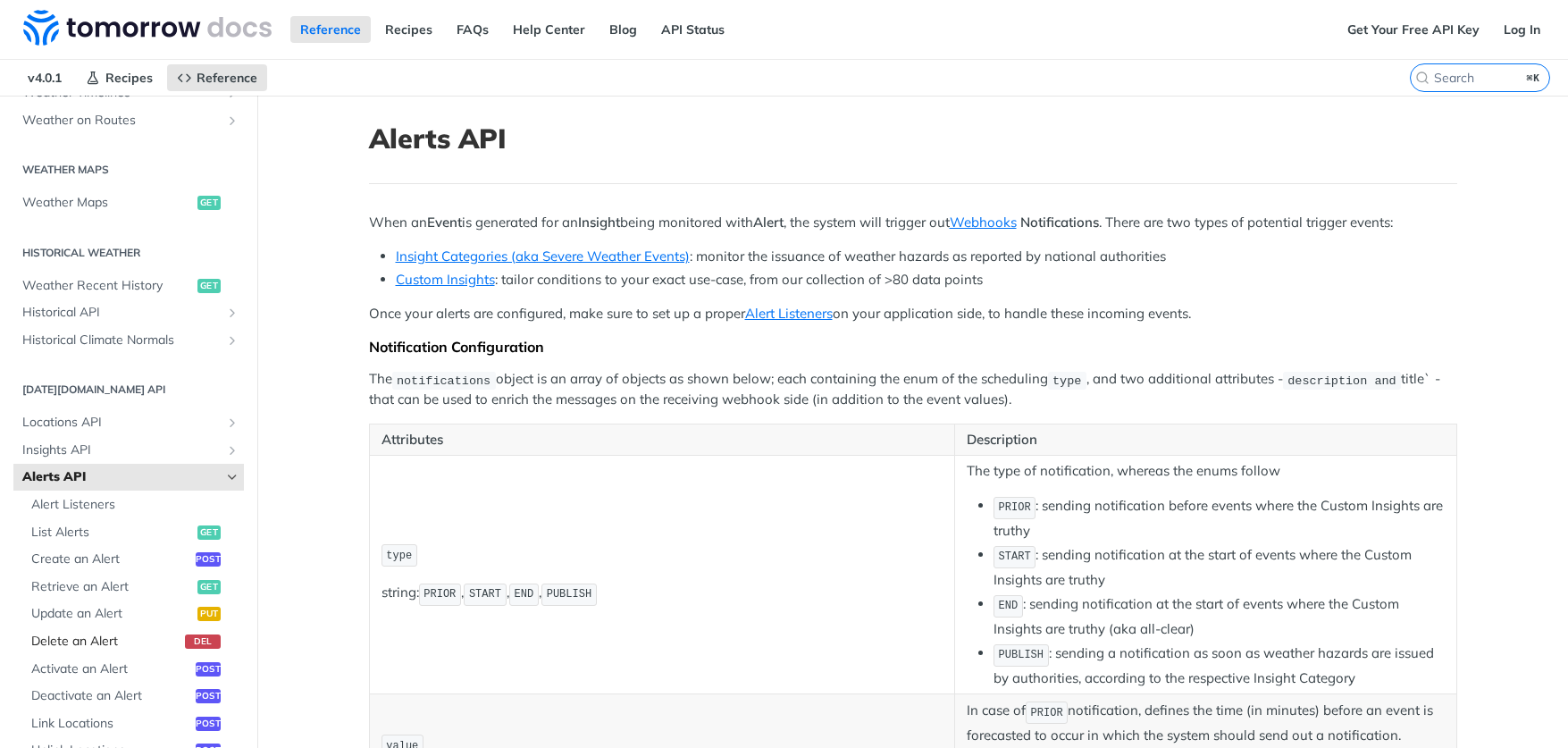
scroll to position [501, 0]
click at [74, 548] on span "Create an Alert" at bounding box center [111, 556] width 160 height 18
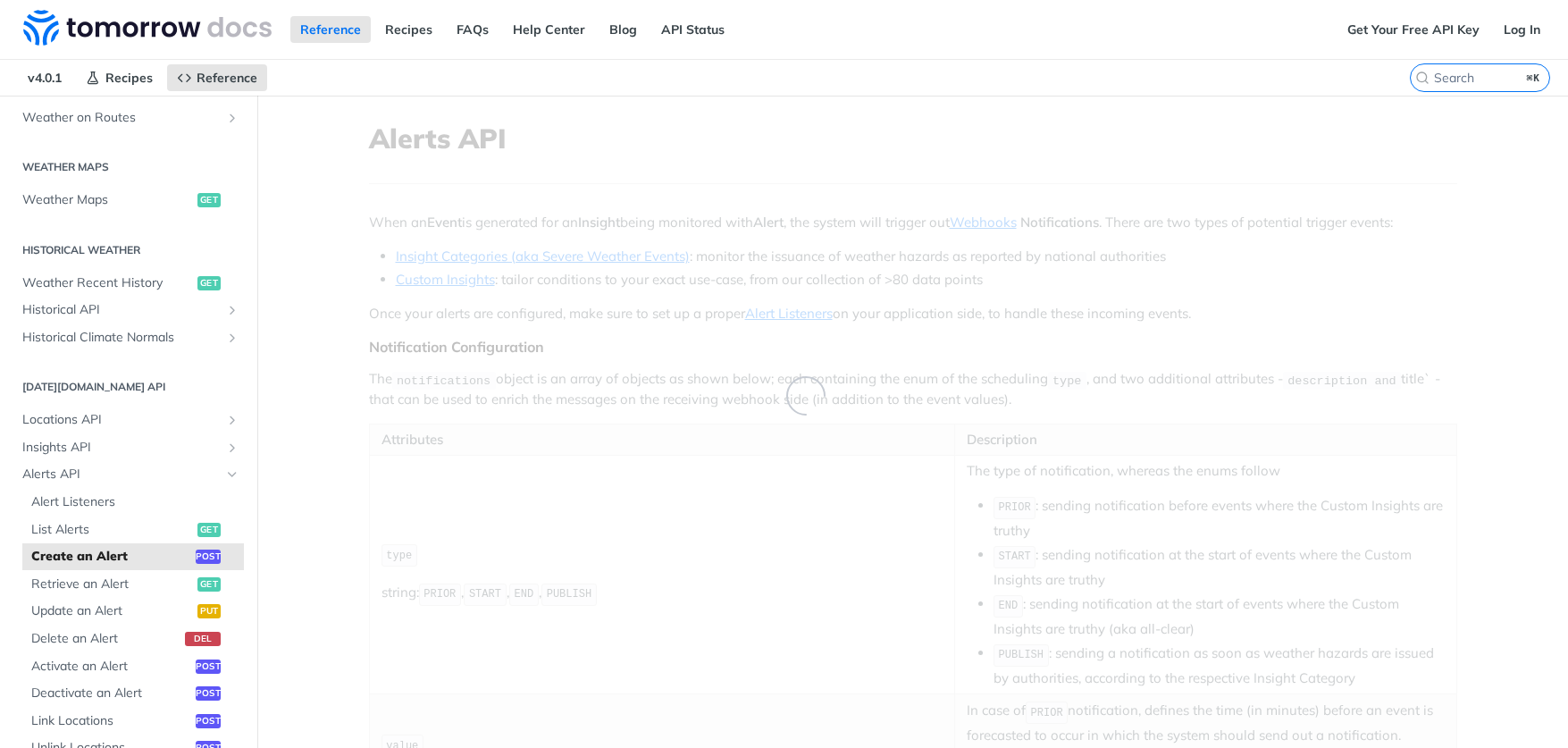
select select "true"
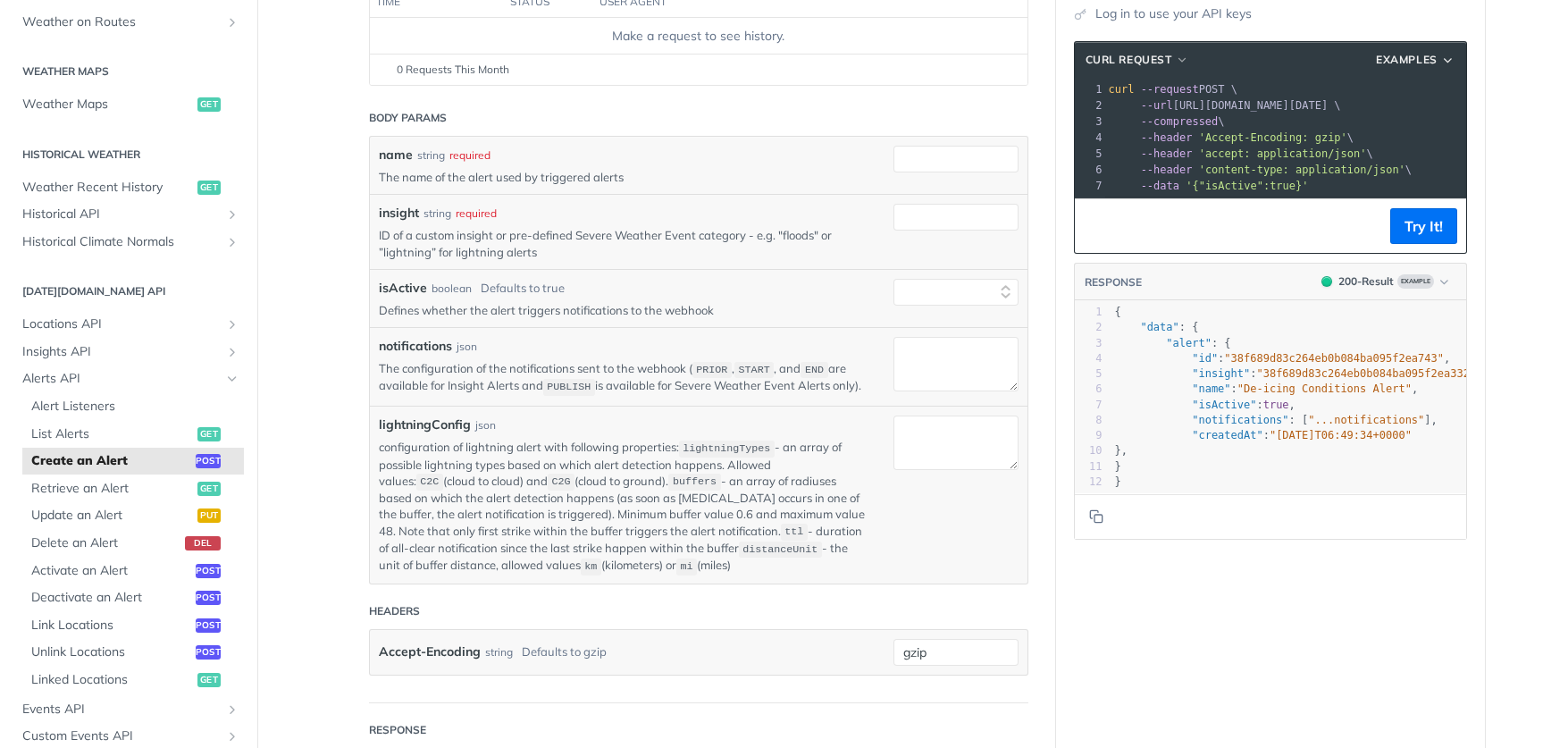
scroll to position [270, 0]
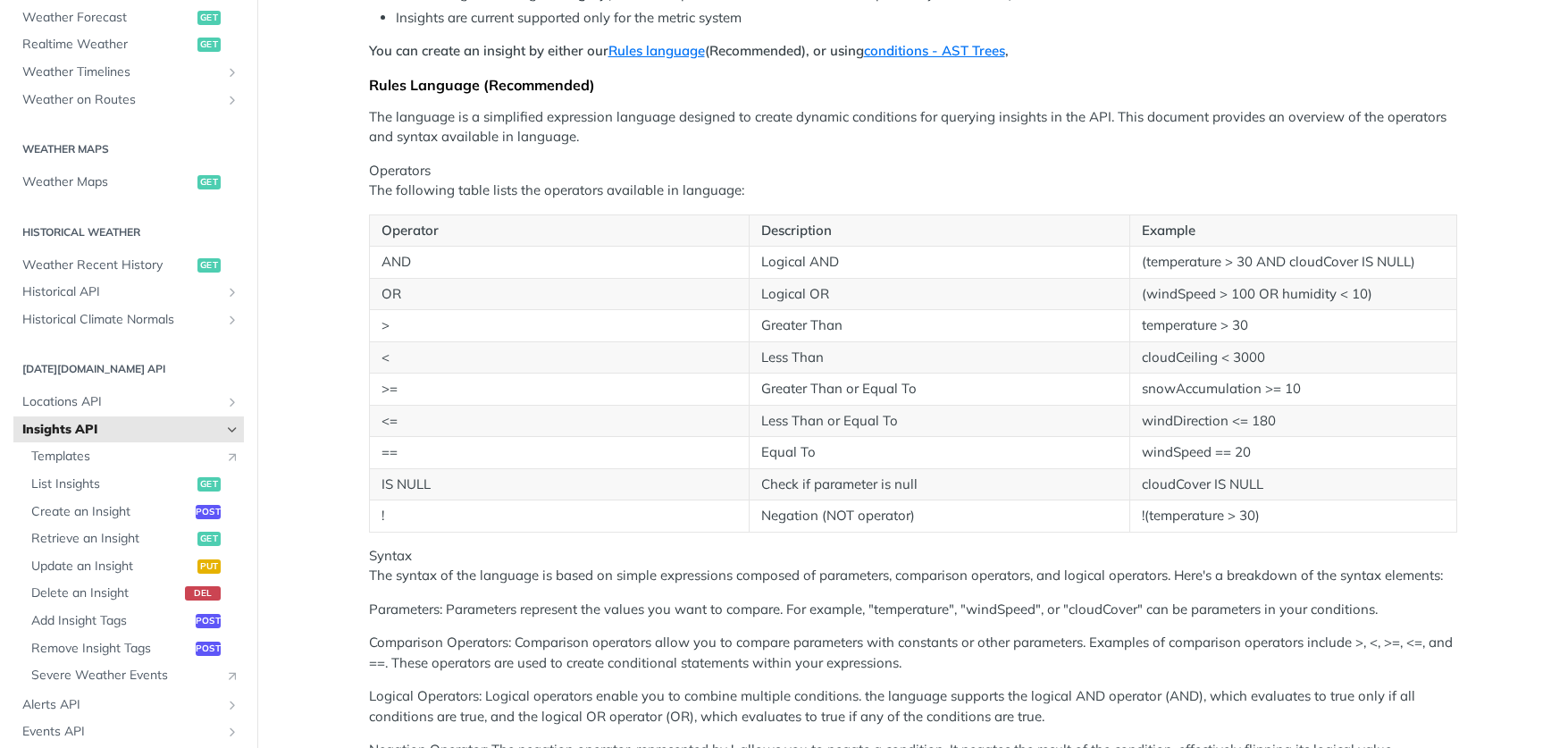
scroll to position [316, 0]
